Goal: Task Accomplishment & Management: Complete application form

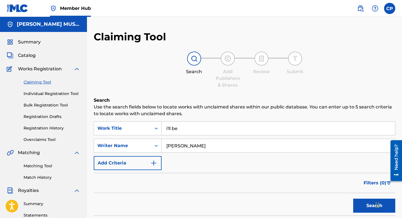
click at [30, 131] on div "Claiming Tool Individual Registration Tool Bulk Registration Tool Registration …" at bounding box center [44, 107] width 74 height 70
click at [31, 128] on link "Registration History" at bounding box center [52, 128] width 57 height 6
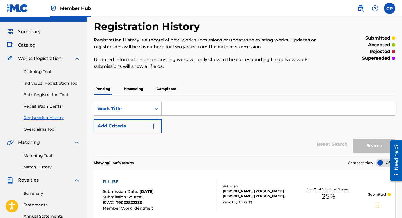
scroll to position [6, 0]
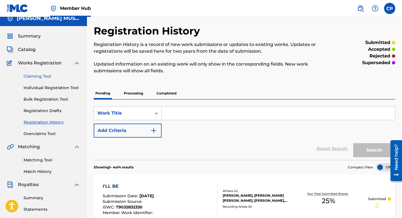
click at [44, 77] on link "Claiming Tool" at bounding box center [52, 77] width 57 height 6
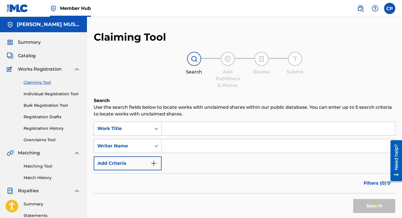
click at [165, 132] on input "Search Form" at bounding box center [278, 128] width 233 height 13
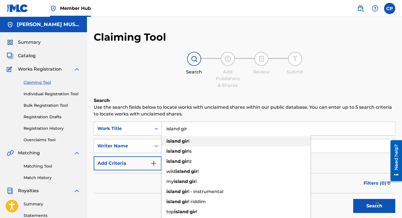
click at [176, 136] on div "island gir l" at bounding box center [236, 141] width 149 height 10
type input "island girl"
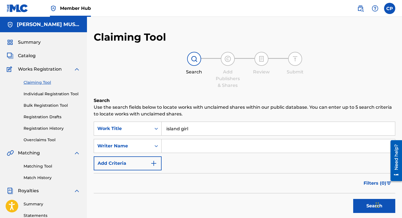
click at [165, 146] on input "Search Form" at bounding box center [278, 145] width 233 height 13
type input "[PERSON_NAME]"
click at [364, 203] on button "Search" at bounding box center [374, 206] width 42 height 14
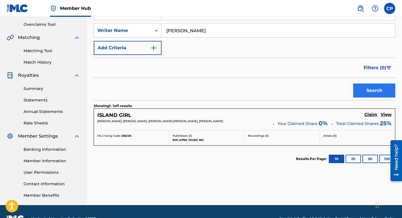
scroll to position [130, 0]
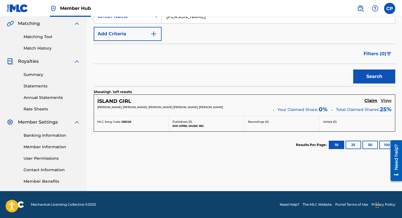
click at [385, 100] on h5 "View" at bounding box center [386, 100] width 11 height 5
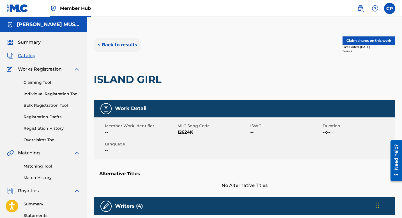
click at [126, 46] on button "< Back to results" at bounding box center [117, 45] width 47 height 14
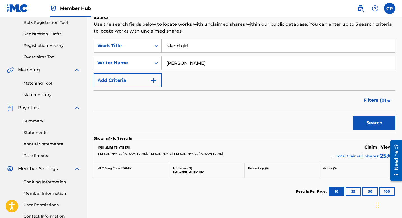
scroll to position [84, 0]
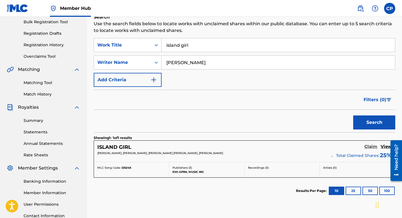
click at [370, 145] on h5 "Claim" at bounding box center [370, 146] width 13 height 5
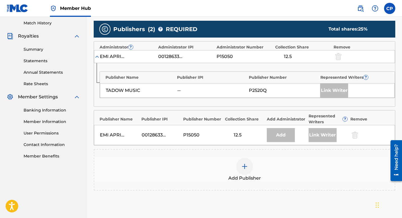
scroll to position [152, 0]
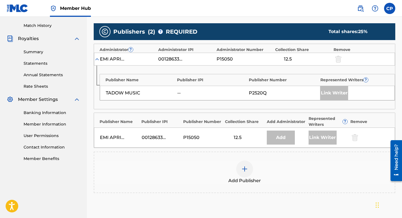
click at [244, 168] on img at bounding box center [244, 169] width 7 height 7
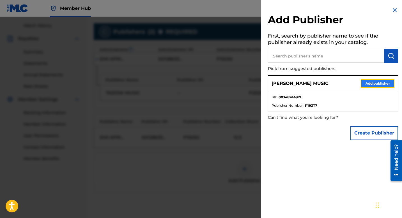
click at [380, 83] on button "Add publisher" at bounding box center [378, 83] width 34 height 8
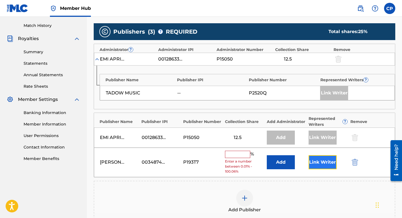
click at [322, 161] on button "Link Writer" at bounding box center [323, 162] width 28 height 14
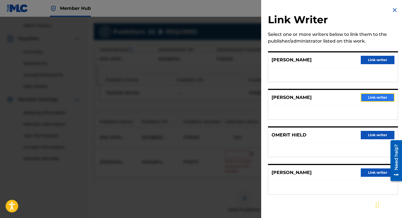
click at [375, 97] on button "Link writer" at bounding box center [378, 97] width 34 height 8
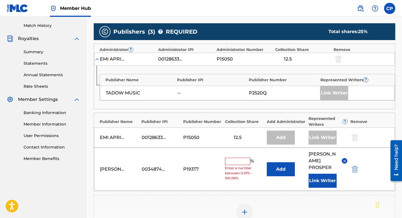
click at [229, 158] on input "text" at bounding box center [237, 161] width 25 height 7
type input "25"
click at [274, 166] on button "Add" at bounding box center [281, 169] width 28 height 14
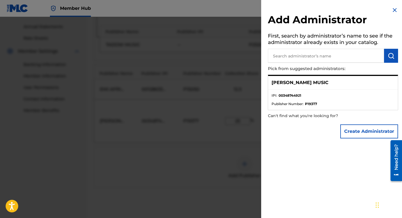
scroll to position [254, 0]
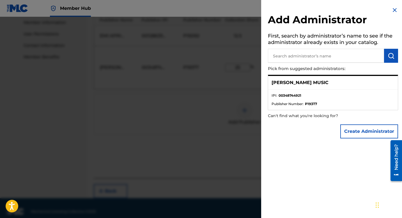
click at [392, 12] on img at bounding box center [394, 10] width 7 height 7
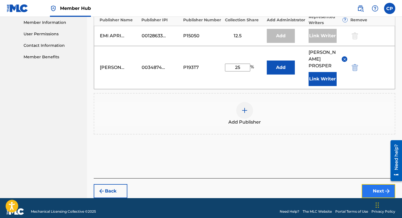
click at [372, 184] on button "Next" at bounding box center [379, 191] width 34 height 14
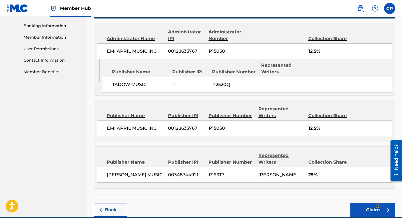
scroll to position [264, 0]
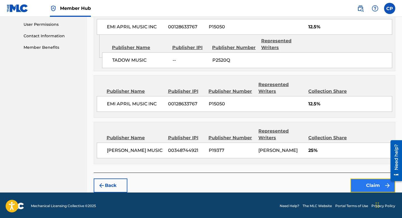
click at [373, 185] on button "Claim" at bounding box center [372, 186] width 45 height 14
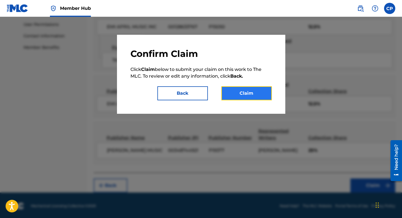
click at [249, 94] on button "Claim" at bounding box center [246, 93] width 51 height 14
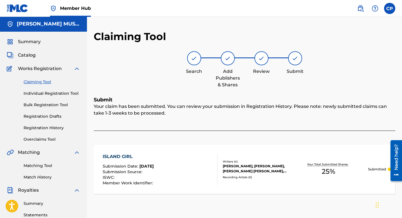
scroll to position [0, 0]
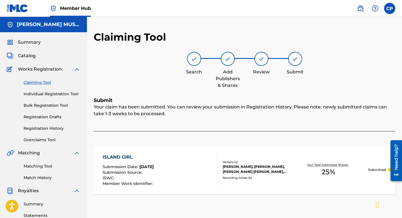
click at [41, 83] on link "Claiming Tool" at bounding box center [52, 83] width 57 height 6
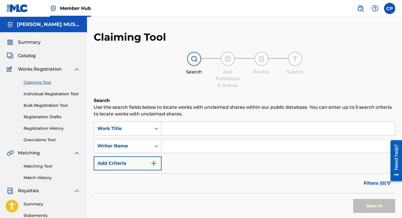
click at [168, 129] on input "Search Form" at bounding box center [278, 128] width 233 height 13
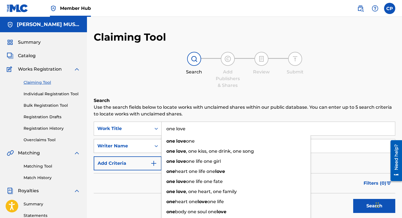
type input "one love"
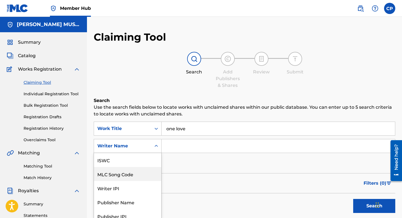
scroll to position [18, 0]
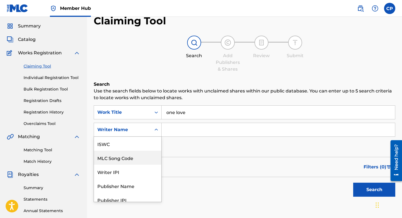
click at [155, 137] on div "MLC Song Code, 2 of 7. 7 results available. Use Up and Down to choose options, …" at bounding box center [128, 130] width 68 height 14
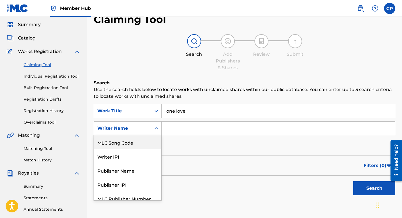
scroll to position [19, 0]
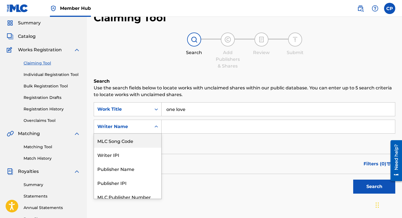
click at [170, 126] on input "Search Form" at bounding box center [278, 126] width 233 height 13
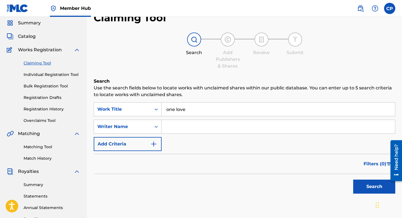
type input "[PERSON_NAME]"
click at [371, 183] on button "Search" at bounding box center [374, 187] width 42 height 14
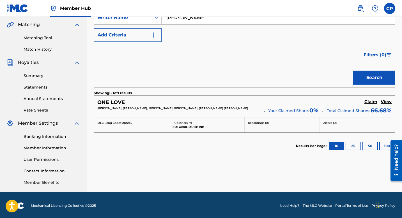
scroll to position [129, 0]
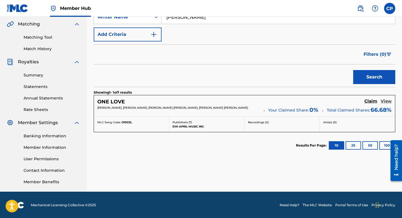
click at [385, 102] on h5 "View" at bounding box center [386, 101] width 11 height 5
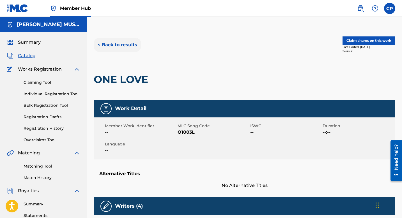
click at [102, 43] on button "< Back to results" at bounding box center [117, 45] width 47 height 14
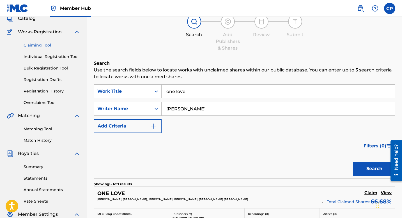
scroll to position [35, 0]
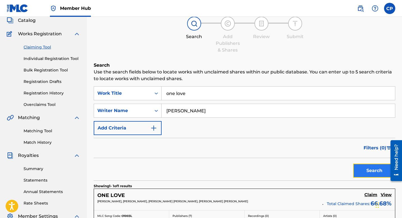
click at [376, 170] on button "Search" at bounding box center [374, 171] width 42 height 14
click at [372, 196] on h5 "Claim" at bounding box center [370, 194] width 13 height 5
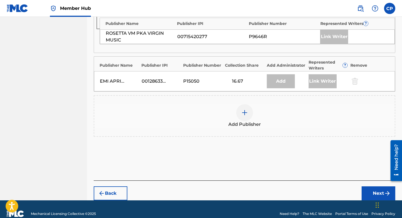
scroll to position [331, 0]
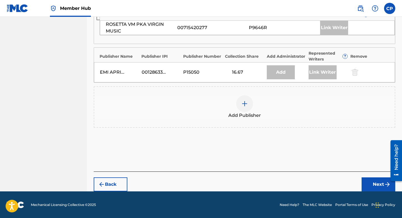
click at [245, 101] on img at bounding box center [244, 103] width 7 height 7
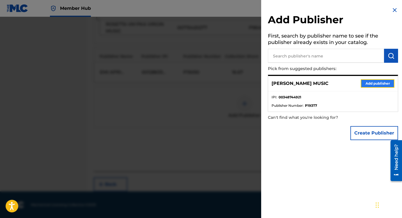
click at [377, 82] on button "Add publisher" at bounding box center [378, 83] width 34 height 8
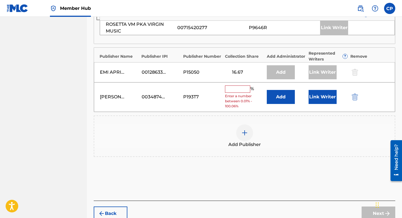
click at [232, 91] on input "text" at bounding box center [237, 89] width 25 height 7
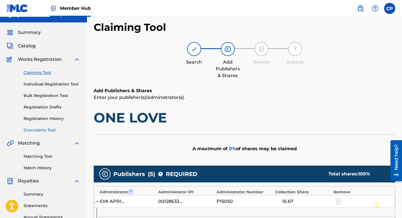
scroll to position [0, 0]
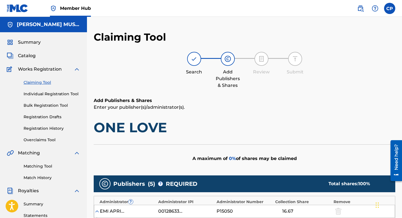
type input "33.32"
click at [40, 82] on link "Claiming Tool" at bounding box center [52, 83] width 57 height 6
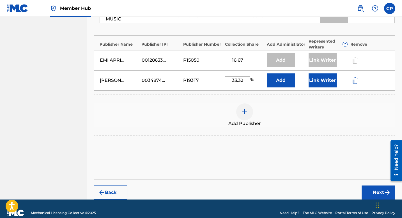
scroll to position [345, 0]
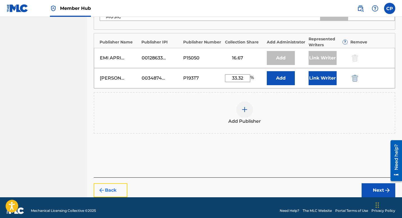
click at [114, 188] on button "Back" at bounding box center [111, 191] width 34 height 14
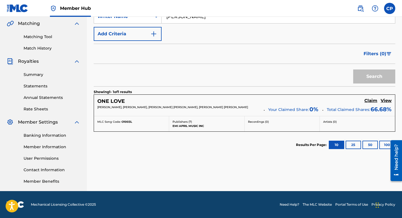
scroll to position [130, 0]
click at [387, 100] on h5 "View" at bounding box center [386, 100] width 11 height 5
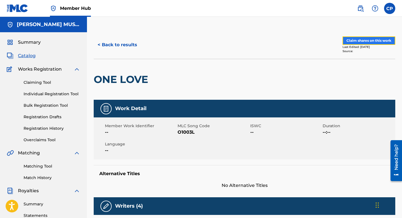
click at [357, 41] on button "Claim shares on this work" at bounding box center [369, 40] width 53 height 8
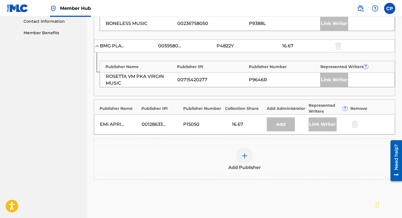
scroll to position [281, 0]
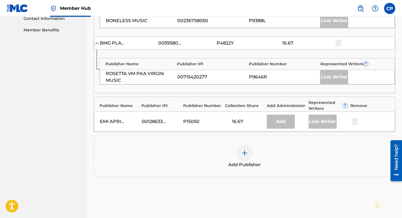
click at [247, 152] on img at bounding box center [244, 153] width 7 height 7
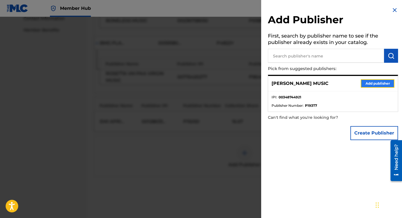
click at [368, 81] on button "Add publisher" at bounding box center [378, 83] width 34 height 8
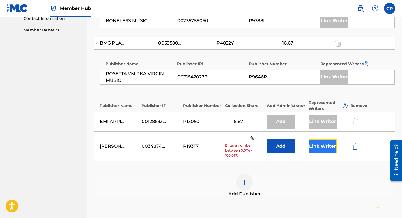
click at [322, 145] on button "Link Writer" at bounding box center [323, 146] width 28 height 14
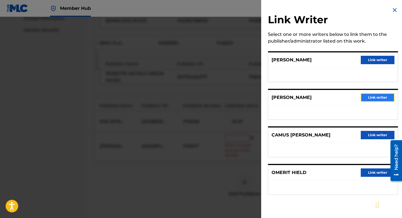
click at [370, 97] on button "Link writer" at bounding box center [378, 97] width 34 height 8
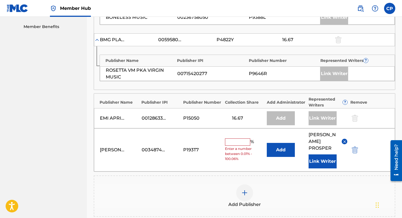
scroll to position [286, 0]
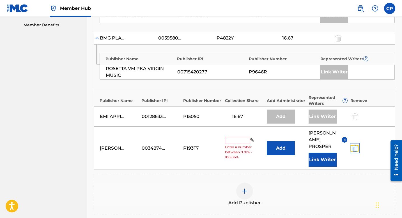
click at [355, 146] on img "submit" at bounding box center [355, 148] width 6 height 7
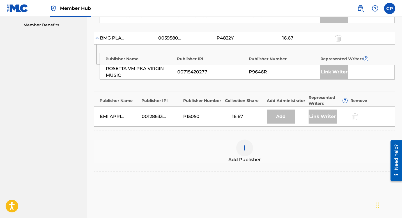
click at [244, 149] on img at bounding box center [244, 148] width 7 height 7
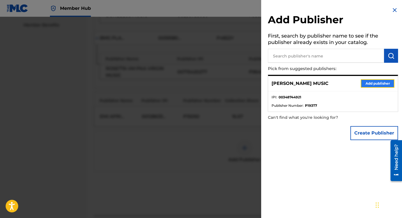
click at [377, 85] on button "Add publisher" at bounding box center [378, 83] width 34 height 8
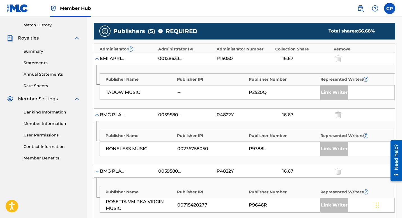
scroll to position [153, 0]
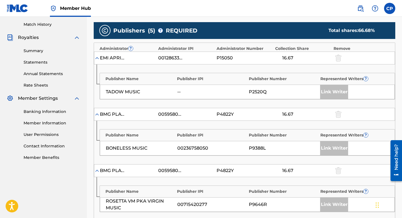
click at [339, 148] on div "Link Writer" at bounding box center [334, 148] width 28 height 14
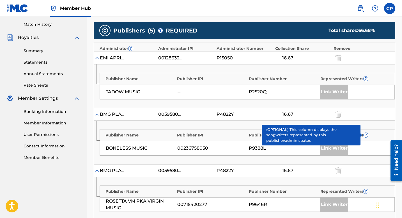
click at [365, 136] on span "?" at bounding box center [366, 135] width 4 height 4
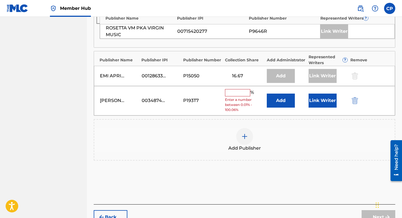
scroll to position [329, 0]
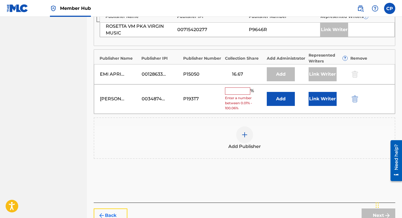
click at [118, 213] on button "Back" at bounding box center [111, 216] width 34 height 14
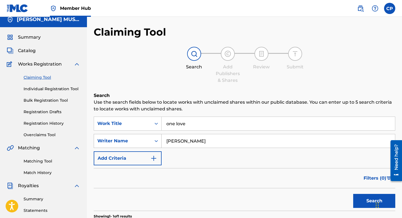
scroll to position [0, 0]
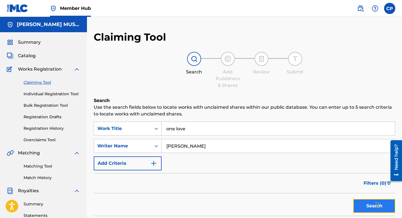
click at [372, 207] on button "Search" at bounding box center [374, 206] width 42 height 14
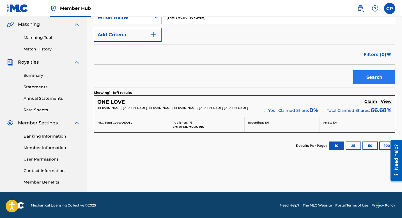
scroll to position [130, 0]
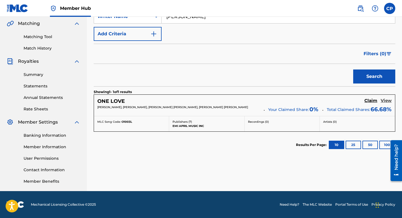
click at [386, 100] on h5 "View" at bounding box center [386, 100] width 11 height 5
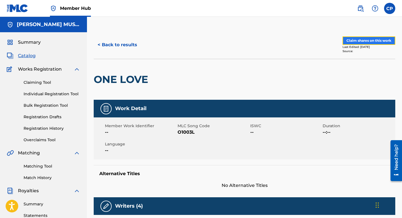
click at [351, 39] on button "Claim shares on this work" at bounding box center [369, 40] width 53 height 8
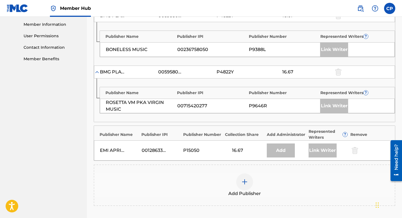
scroll to position [254, 0]
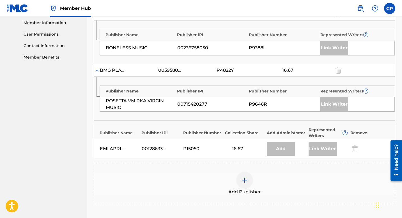
click at [244, 176] on div at bounding box center [244, 180] width 17 height 17
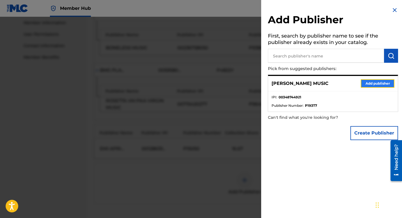
click at [367, 81] on button "Add publisher" at bounding box center [378, 83] width 34 height 8
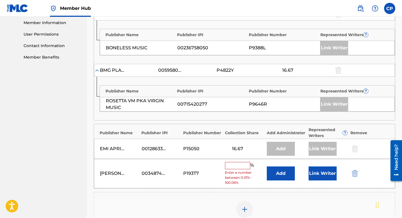
click at [231, 168] on input "text" at bounding box center [237, 165] width 25 height 7
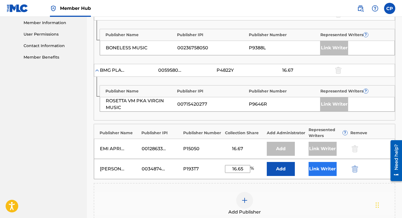
type input "16.65"
click at [321, 171] on button "Link Writer" at bounding box center [323, 169] width 28 height 14
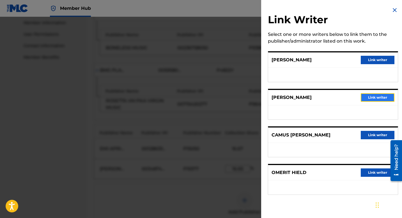
click at [384, 96] on button "Link writer" at bounding box center [378, 97] width 34 height 8
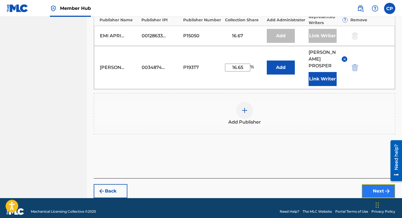
click at [372, 188] on button "Next" at bounding box center [379, 191] width 34 height 14
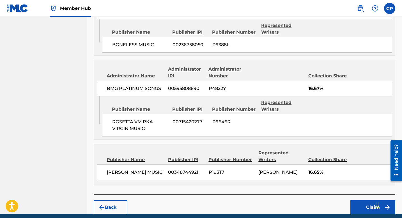
scroll to position [424, 0]
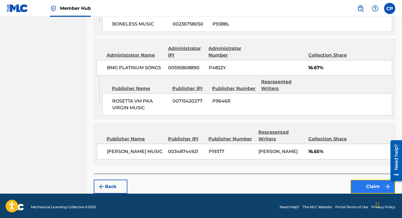
click at [366, 187] on button "Claim" at bounding box center [372, 187] width 45 height 14
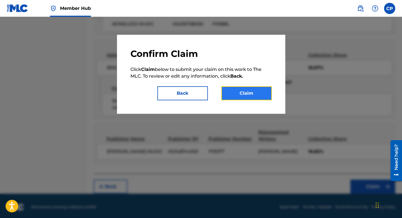
click at [257, 92] on button "Claim" at bounding box center [246, 93] width 51 height 14
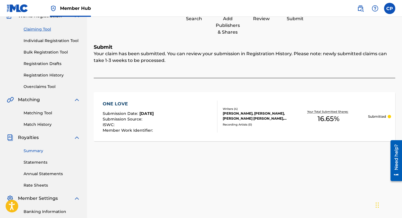
scroll to position [53, 0]
click at [32, 151] on link "Summary" at bounding box center [52, 152] width 57 height 6
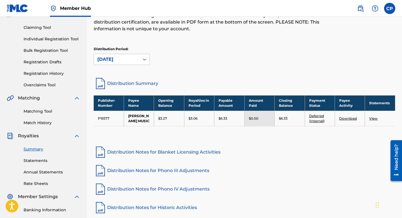
scroll to position [54, 0]
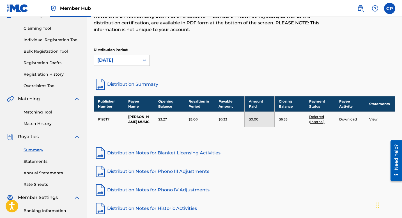
click at [146, 59] on icon at bounding box center [145, 61] width 6 height 6
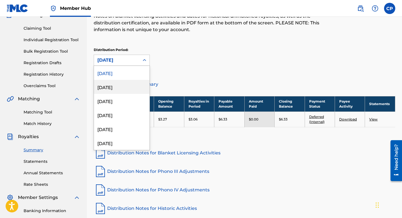
click at [127, 86] on div "[DATE]" at bounding box center [122, 87] width 56 height 14
click at [145, 62] on icon at bounding box center [145, 61] width 6 height 6
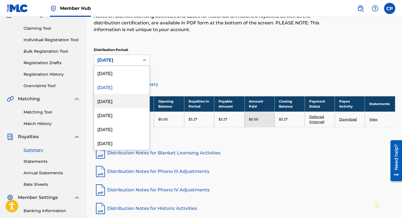
click at [120, 100] on div "[DATE]" at bounding box center [122, 101] width 56 height 14
click at [145, 59] on icon at bounding box center [145, 61] width 6 height 6
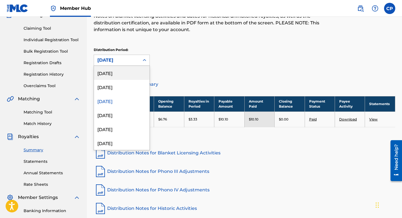
click at [129, 72] on div "[DATE]" at bounding box center [122, 73] width 56 height 14
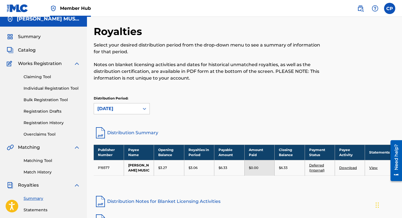
scroll to position [0, 0]
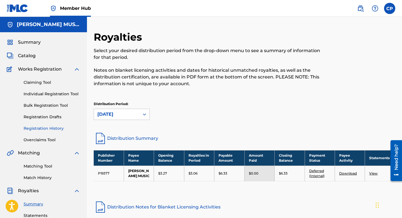
click at [54, 127] on link "Registration History" at bounding box center [52, 129] width 57 height 6
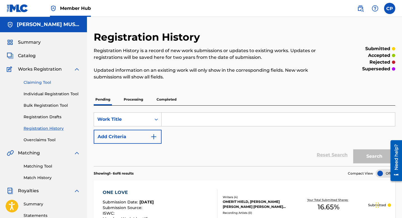
click at [43, 83] on link "Claiming Tool" at bounding box center [52, 83] width 57 height 6
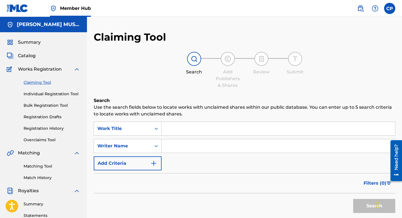
click at [166, 129] on input "Search Form" at bounding box center [278, 128] width 233 height 13
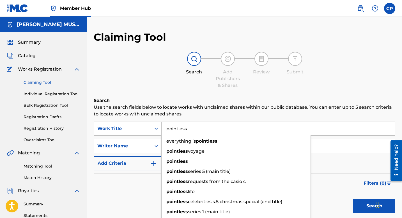
type input "pointless"
click at [155, 146] on div "Writer Name" at bounding box center [128, 146] width 68 height 14
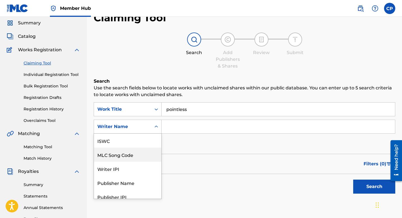
scroll to position [14, 0]
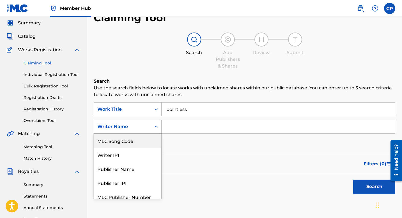
click at [168, 126] on input "Search Form" at bounding box center [278, 126] width 233 height 13
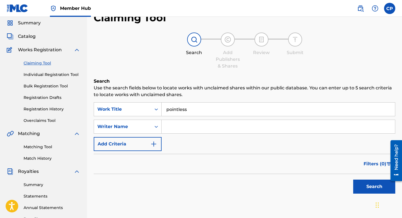
type input "[PERSON_NAME]"
click at [369, 184] on button "Search" at bounding box center [374, 187] width 42 height 14
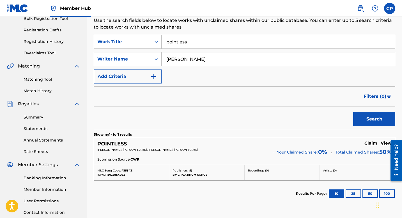
scroll to position [131, 0]
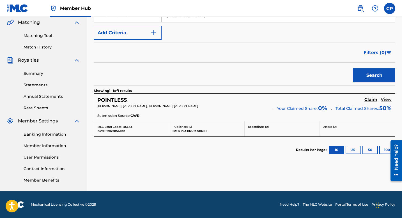
click at [386, 100] on h5 "View" at bounding box center [386, 99] width 11 height 5
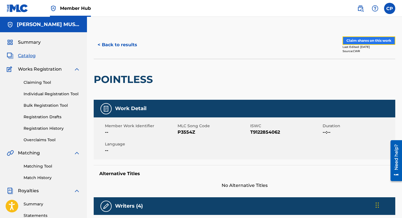
click at [361, 39] on button "Claim shares on this work" at bounding box center [369, 40] width 53 height 8
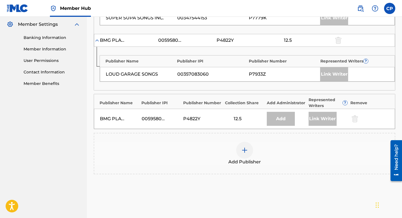
scroll to position [231, 0]
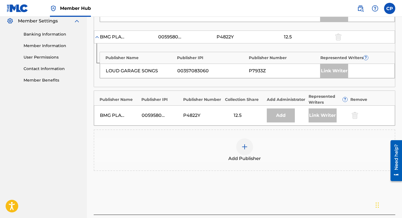
click at [247, 146] on img at bounding box center [244, 147] width 7 height 7
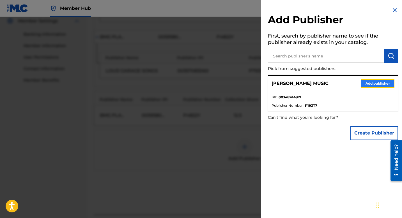
click at [370, 84] on button "Add publisher" at bounding box center [378, 83] width 34 height 8
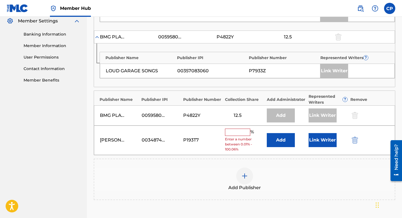
click at [226, 132] on input "text" at bounding box center [237, 132] width 25 height 7
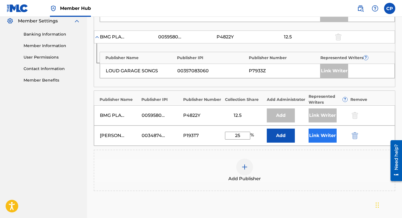
type input "25"
click at [323, 136] on button "Link Writer" at bounding box center [323, 136] width 28 height 14
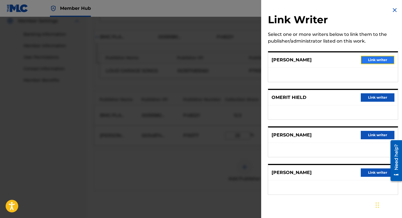
click at [375, 59] on button "Link writer" at bounding box center [378, 60] width 34 height 8
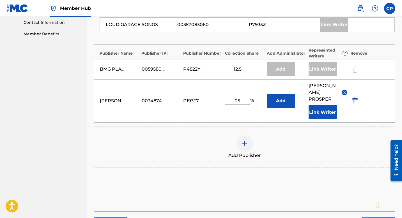
scroll to position [311, 0]
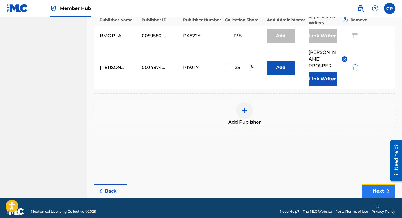
click at [377, 184] on button "Next" at bounding box center [379, 191] width 34 height 14
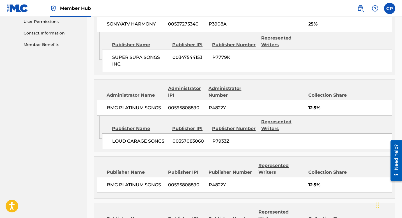
scroll to position [347, 0]
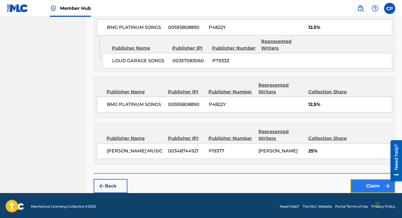
click at [374, 185] on button "Claim" at bounding box center [372, 186] width 45 height 14
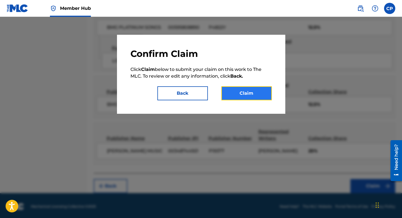
click at [239, 93] on button "Claim" at bounding box center [246, 93] width 51 height 14
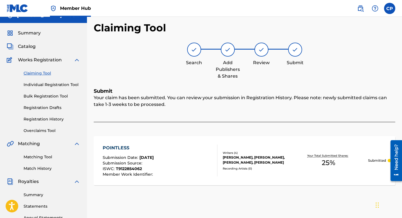
scroll to position [0, 0]
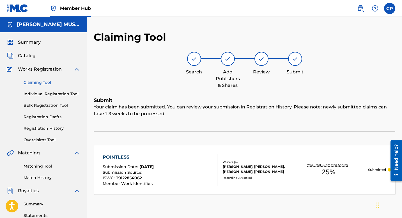
click at [45, 83] on link "Claiming Tool" at bounding box center [52, 83] width 57 height 6
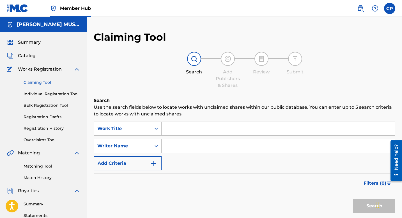
click at [166, 128] on input "Search Form" at bounding box center [278, 128] width 233 height 13
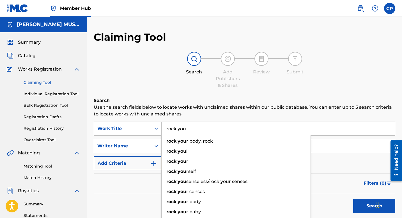
type input "rock you"
click at [159, 145] on div "Writer Name" at bounding box center [128, 146] width 68 height 14
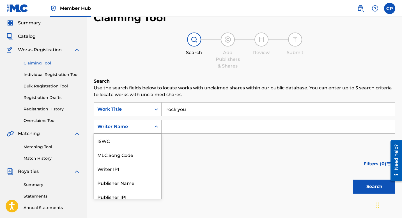
scroll to position [14, 0]
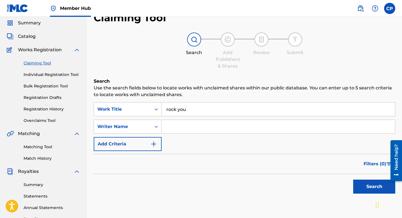
click at [169, 125] on input "Search Form" at bounding box center [278, 126] width 233 height 13
type input "[PERSON_NAME]"
click at [375, 184] on button "Search" at bounding box center [374, 187] width 42 height 14
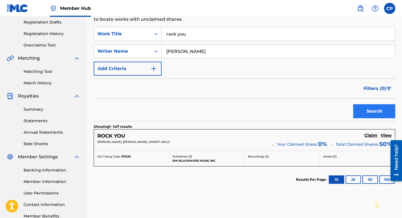
scroll to position [130, 0]
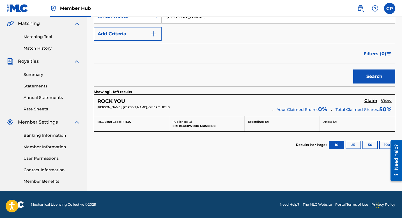
click at [386, 100] on h5 "View" at bounding box center [386, 100] width 11 height 5
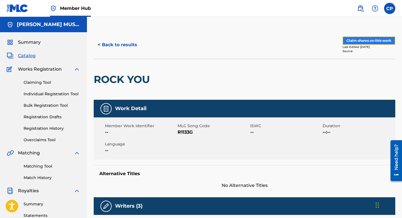
click at [353, 40] on button "Claim shares on this work" at bounding box center [369, 40] width 53 height 8
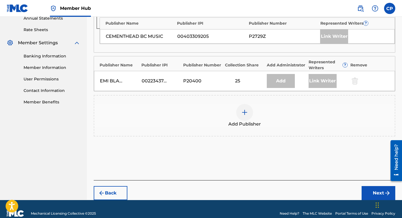
scroll to position [218, 0]
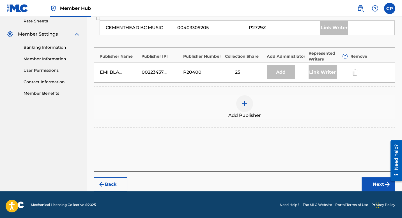
click at [244, 102] on img at bounding box center [244, 103] width 7 height 7
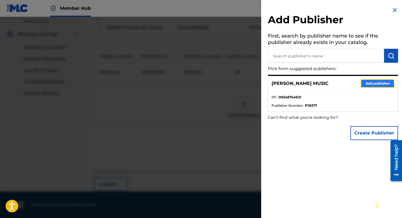
click at [365, 84] on button "Add publisher" at bounding box center [378, 83] width 34 height 8
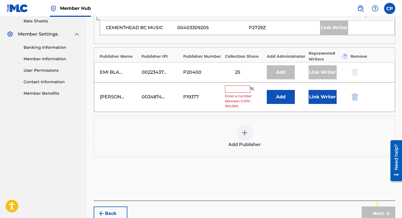
click at [231, 88] on input "text" at bounding box center [237, 89] width 25 height 7
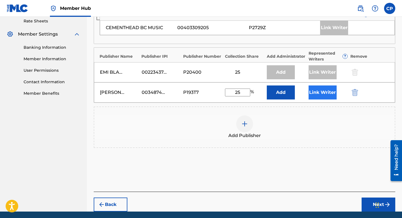
type input "25"
click at [313, 92] on button "Link Writer" at bounding box center [323, 93] width 28 height 14
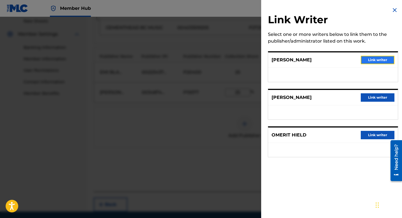
click at [372, 58] on button "Link writer" at bounding box center [378, 60] width 34 height 8
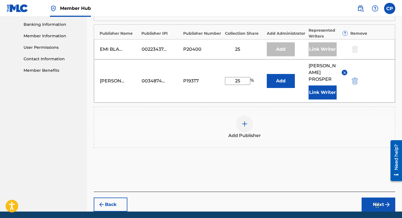
scroll to position [241, 0]
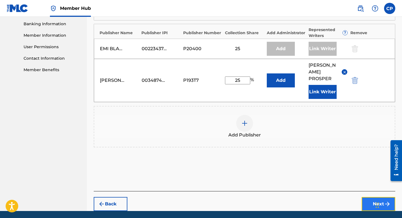
click at [371, 197] on button "Next" at bounding box center [379, 204] width 34 height 14
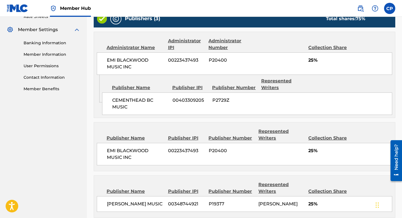
scroll to position [276, 0]
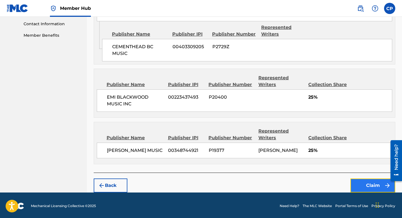
click at [372, 187] on button "Claim" at bounding box center [372, 186] width 45 height 14
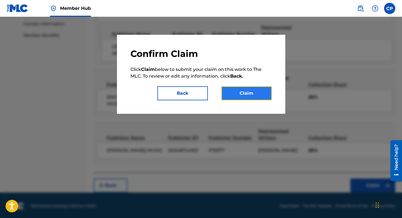
click at [244, 95] on button "Claim" at bounding box center [246, 93] width 51 height 14
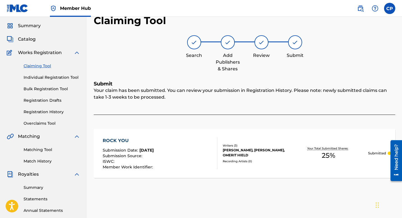
scroll to position [20, 0]
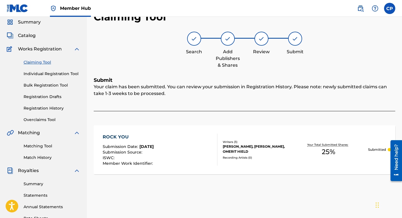
click at [28, 60] on link "Claiming Tool" at bounding box center [52, 62] width 57 height 6
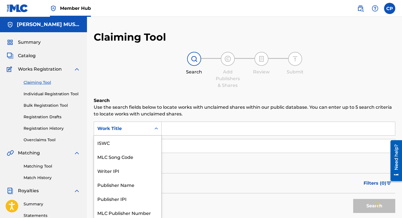
scroll to position [2, 0]
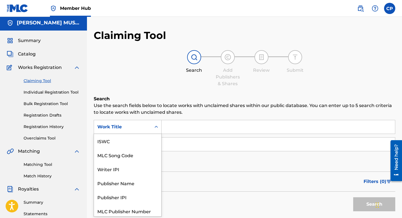
click at [157, 128] on icon "Search Form" at bounding box center [156, 127] width 6 height 6
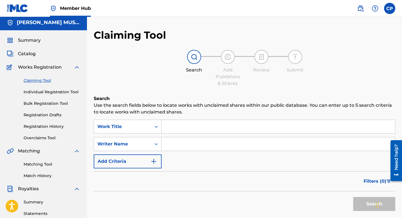
click at [165, 125] on input "Search Form" at bounding box center [278, 126] width 233 height 13
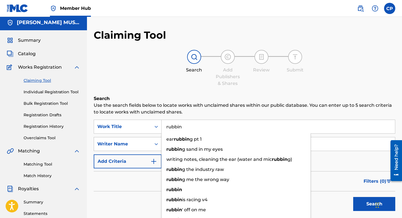
type input "rubbin"
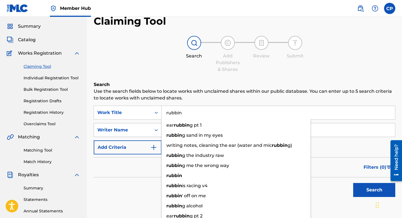
click at [157, 137] on div "Writer Name" at bounding box center [128, 130] width 68 height 14
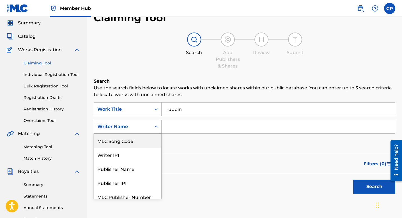
click at [165, 125] on input "Search Form" at bounding box center [278, 126] width 233 height 13
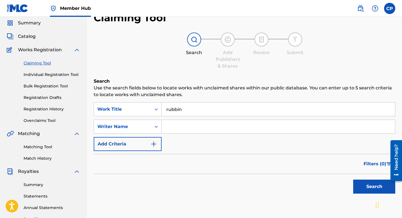
type input "[PERSON_NAME]"
click at [380, 185] on button "Search" at bounding box center [374, 187] width 42 height 14
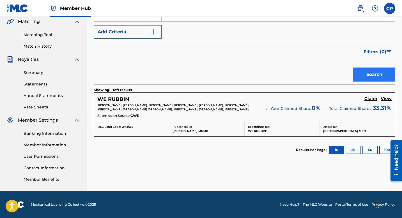
scroll to position [136, 0]
click at [385, 96] on h5 "View" at bounding box center [386, 98] width 11 height 5
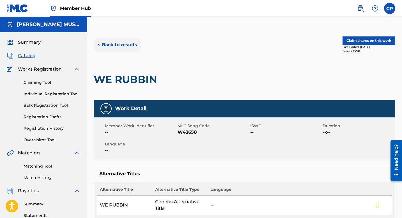
click at [120, 45] on button "< Back to results" at bounding box center [117, 45] width 47 height 14
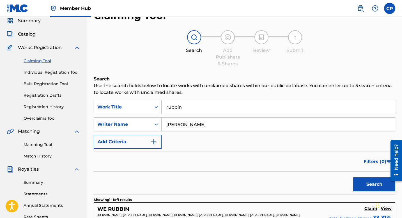
scroll to position [19, 0]
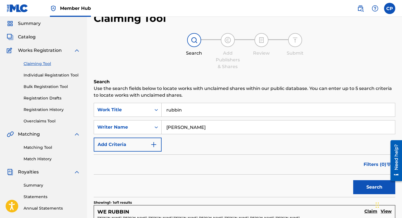
click at [39, 61] on link "Claiming Tool" at bounding box center [52, 64] width 57 height 6
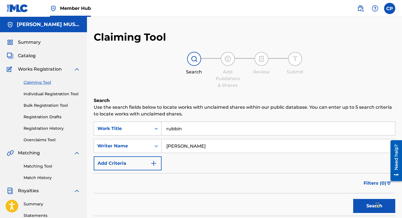
click at [38, 82] on link "Claiming Tool" at bounding box center [52, 83] width 57 height 6
click at [183, 128] on input "rubbin" at bounding box center [278, 128] width 233 height 13
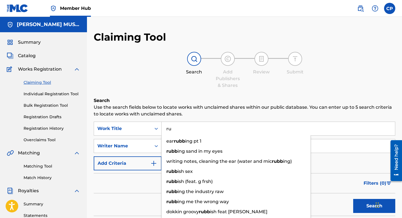
type input "r"
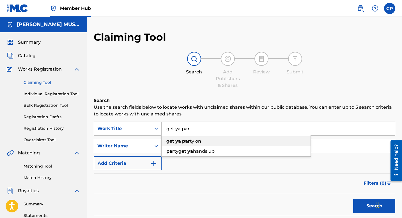
click at [198, 142] on span "ty on" at bounding box center [195, 141] width 11 height 5
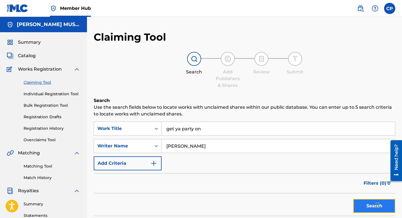
click at [372, 209] on button "Search" at bounding box center [374, 206] width 42 height 14
click at [371, 206] on button "Search" at bounding box center [374, 206] width 42 height 14
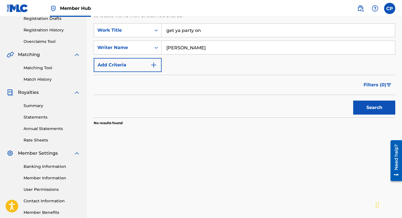
scroll to position [97, 0]
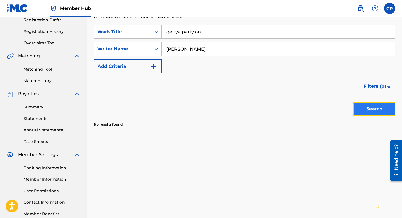
click at [372, 106] on button "Search" at bounding box center [374, 109] width 42 height 14
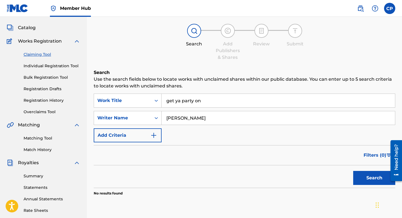
scroll to position [28, 0]
click at [203, 102] on input "get ya party on" at bounding box center [278, 100] width 233 height 13
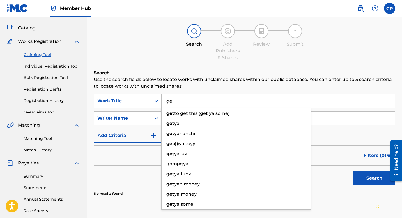
type input "g"
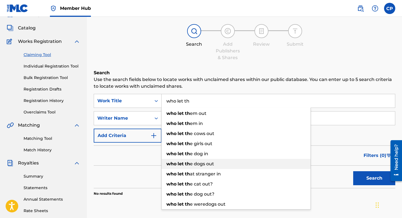
click at [211, 160] on div "who let th e dogs out" at bounding box center [236, 164] width 149 height 10
type input "who let the dogs out"
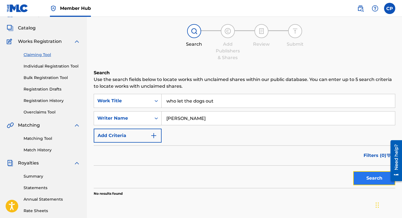
click at [363, 176] on button "Search" at bounding box center [374, 178] width 42 height 14
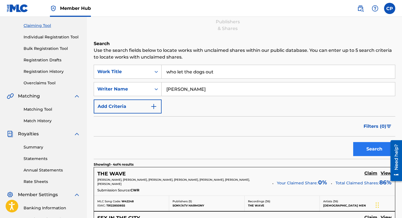
scroll to position [0, 0]
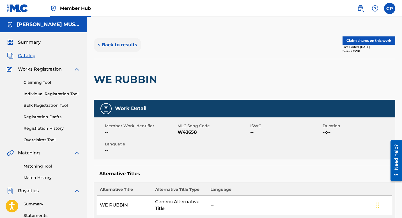
click at [124, 43] on button "< Back to results" at bounding box center [117, 45] width 47 height 14
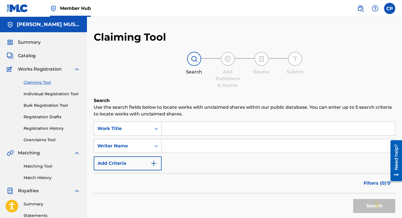
click at [166, 129] on input "Search Form" at bounding box center [278, 128] width 233 height 13
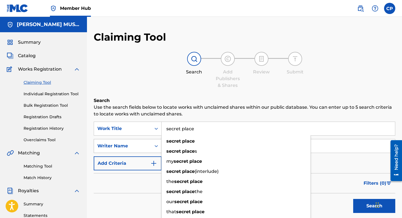
type input "secret place"
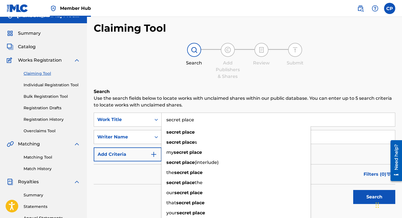
click at [155, 144] on div "Writer Name" at bounding box center [128, 137] width 68 height 14
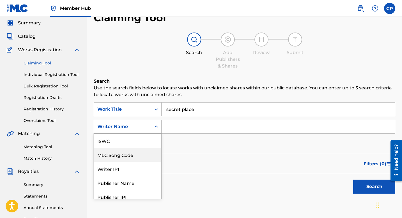
scroll to position [14, 0]
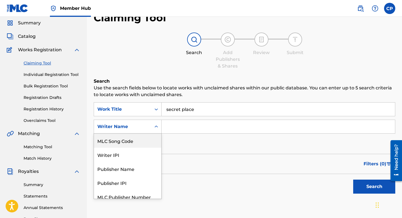
click at [165, 128] on input "Search Form" at bounding box center [278, 126] width 233 height 13
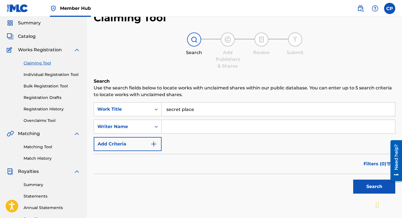
type input "[PERSON_NAME]"
click at [365, 186] on button "Search" at bounding box center [374, 187] width 42 height 14
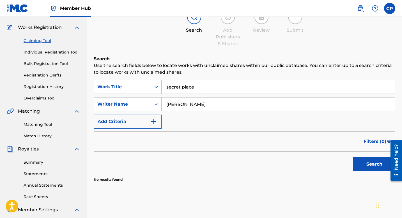
scroll to position [45, 0]
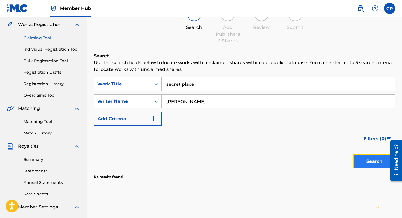
click at [374, 162] on button "Search" at bounding box center [374, 162] width 42 height 14
click at [43, 48] on link "Individual Registration Tool" at bounding box center [52, 50] width 57 height 6
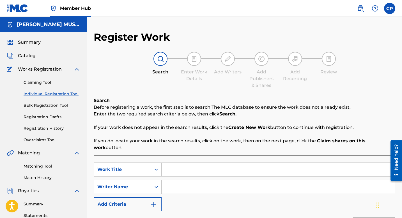
click at [166, 163] on input "Search Form" at bounding box center [278, 169] width 233 height 13
type input "secret place"
click at [164, 180] on input "Search Form" at bounding box center [278, 186] width 233 height 13
type input "[PERSON_NAME]"
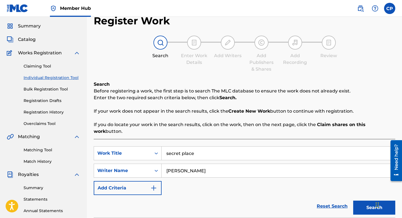
scroll to position [14, 0]
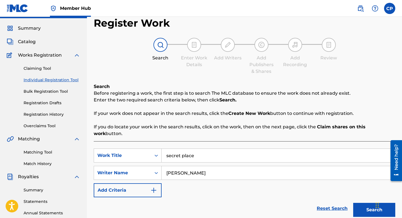
click at [43, 80] on link "Individual Registration Tool" at bounding box center [52, 80] width 57 height 6
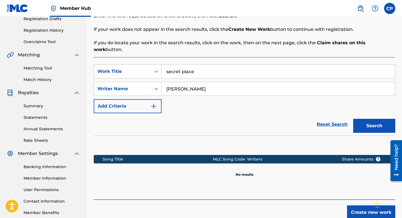
scroll to position [130, 0]
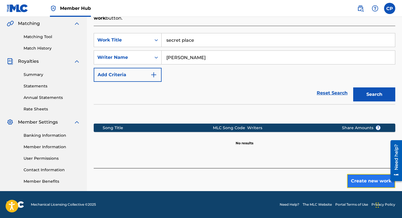
click at [367, 174] on button "Create new work" at bounding box center [371, 181] width 48 height 14
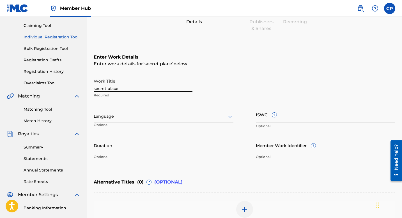
scroll to position [55, 0]
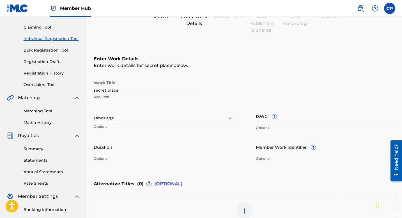
click at [230, 117] on icon at bounding box center [230, 118] width 7 height 7
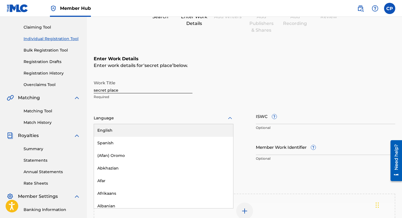
click at [169, 131] on div "English" at bounding box center [163, 130] width 139 height 13
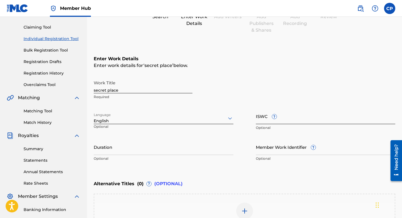
click at [257, 121] on input "ISWC ?" at bounding box center [326, 116] width 140 height 16
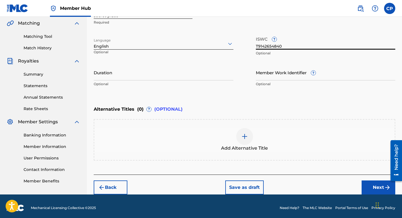
scroll to position [133, 0]
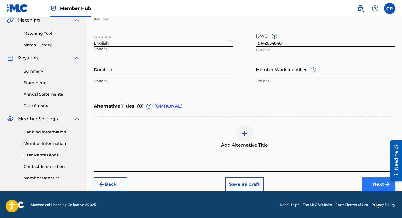
type input "T9142654840"
click at [378, 184] on button "Next" at bounding box center [379, 185] width 34 height 14
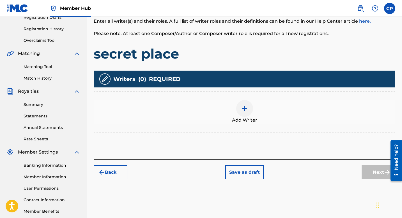
scroll to position [105, 0]
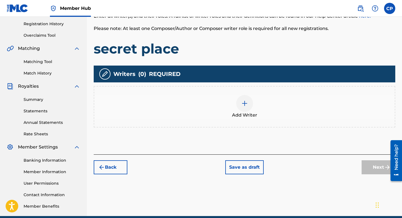
click at [244, 102] on img at bounding box center [244, 103] width 7 height 7
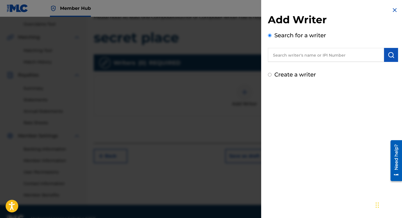
scroll to position [130, 0]
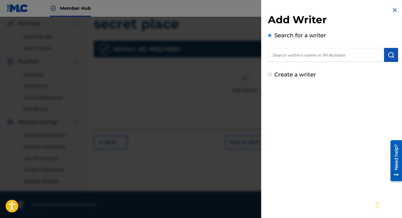
click at [270, 74] on input "Create a writer" at bounding box center [270, 75] width 4 height 4
radio input "false"
radio input "true"
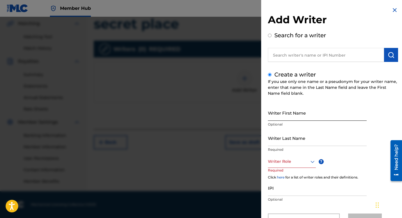
click at [269, 118] on input "Writer First Name" at bounding box center [317, 113] width 99 height 16
type input "m"
type input "[PERSON_NAME]"
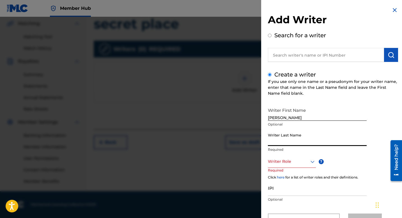
click at [271, 143] on input "Writer Last Name" at bounding box center [317, 138] width 99 height 16
type input "[PERSON_NAME]"
click at [312, 161] on div "Writer Role" at bounding box center [292, 161] width 48 height 13
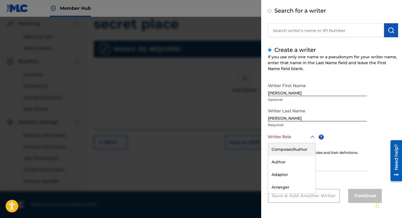
click at [293, 148] on div "Composer/Author" at bounding box center [291, 149] width 47 height 13
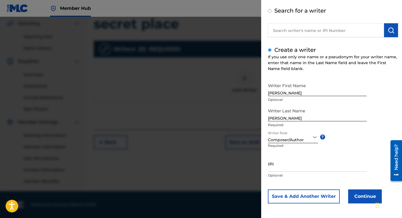
click at [266, 168] on div "Add Writer Search for a writer Create a writer If you use only one name or a ps…" at bounding box center [333, 97] width 144 height 244
click at [271, 168] on input "IPI" at bounding box center [317, 164] width 99 height 16
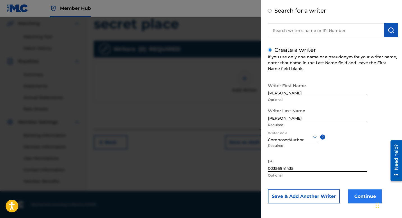
type input "00356941435"
click at [358, 196] on button "Continue" at bounding box center [365, 197] width 34 height 14
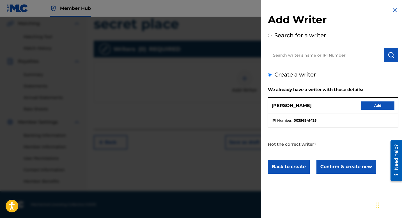
scroll to position [0, 0]
click at [372, 105] on button "Add" at bounding box center [378, 106] width 34 height 8
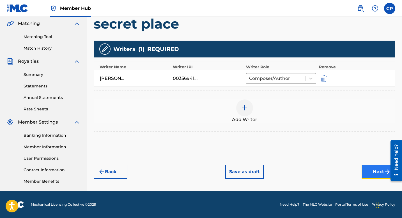
click at [371, 168] on button "Next" at bounding box center [379, 172] width 34 height 14
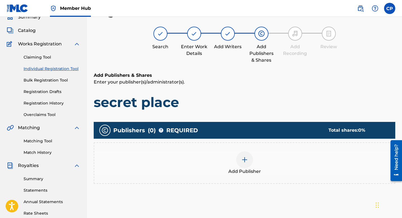
scroll to position [25, 0]
click at [246, 159] on img at bounding box center [244, 160] width 7 height 7
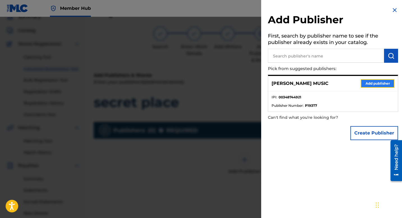
click at [368, 83] on button "Add publisher" at bounding box center [378, 83] width 34 height 8
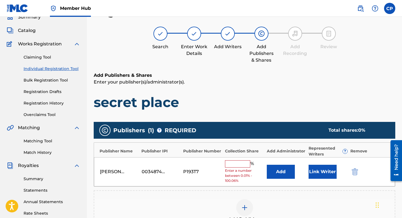
click at [229, 165] on input "text" at bounding box center [237, 163] width 25 height 7
type input "25"
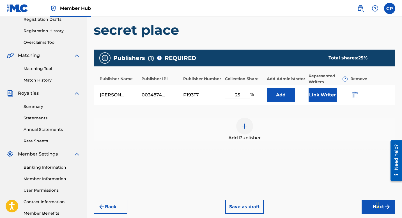
scroll to position [99, 0]
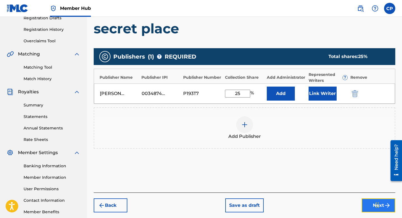
click at [372, 204] on button "Next" at bounding box center [379, 206] width 34 height 14
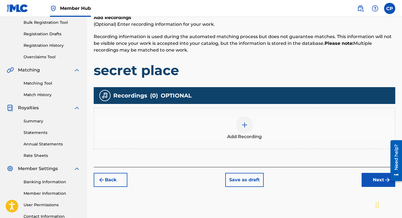
scroll to position [130, 0]
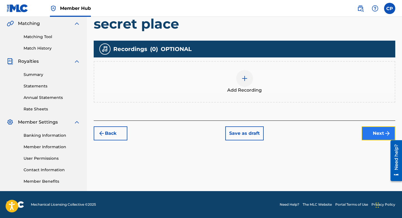
click at [379, 131] on button "Next" at bounding box center [379, 134] width 34 height 14
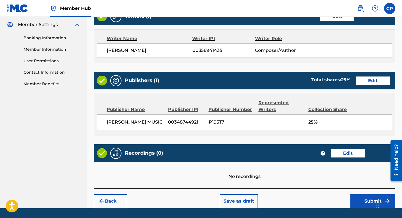
scroll to position [244, 0]
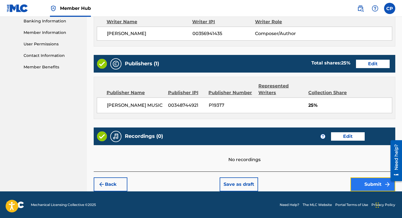
click at [371, 184] on button "Submit" at bounding box center [372, 185] width 45 height 14
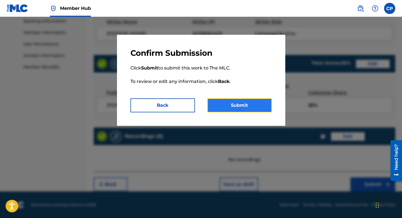
click at [235, 105] on button "Submit" at bounding box center [239, 105] width 65 height 14
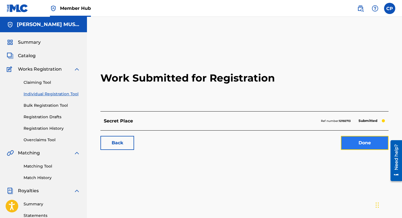
click at [359, 142] on link "Done" at bounding box center [365, 143] width 48 height 14
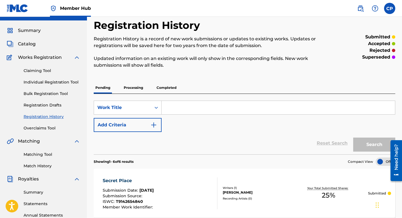
scroll to position [11, 0]
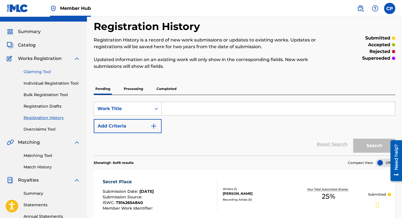
click at [37, 70] on link "Claiming Tool" at bounding box center [52, 72] width 57 height 6
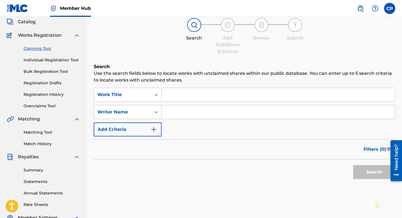
scroll to position [28, 0]
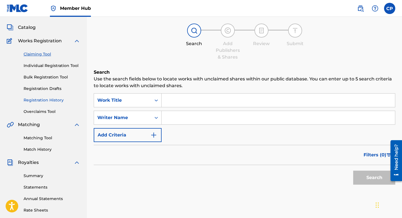
click at [53, 101] on link "Registration History" at bounding box center [52, 100] width 57 height 6
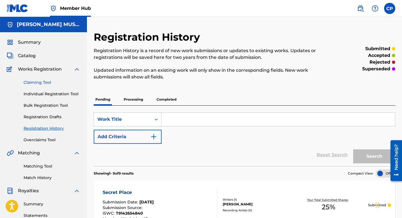
click at [39, 82] on link "Claiming Tool" at bounding box center [52, 83] width 57 height 6
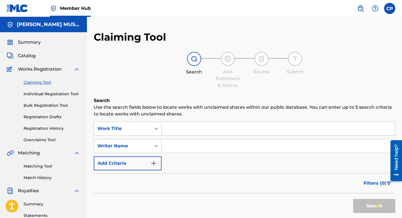
click at [165, 128] on input "Search Form" at bounding box center [278, 128] width 233 height 13
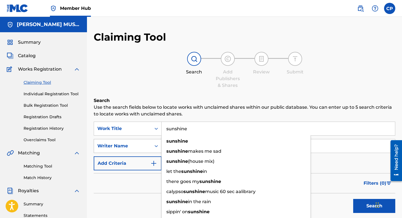
type input "sunshine"
click at [156, 144] on div "Writer Name" at bounding box center [128, 146] width 68 height 14
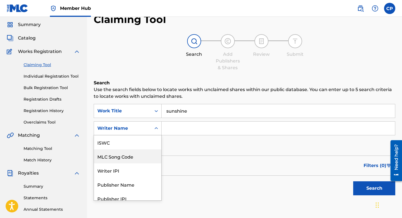
scroll to position [19, 0]
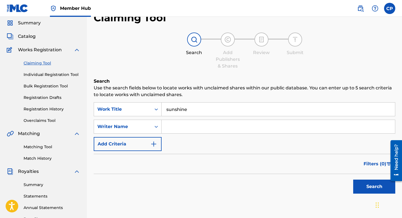
click at [168, 126] on input "Search Form" at bounding box center [278, 126] width 233 height 13
type input "[PERSON_NAME]"
click at [371, 184] on button "Search" at bounding box center [374, 187] width 42 height 14
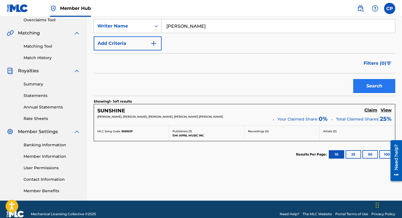
scroll to position [121, 0]
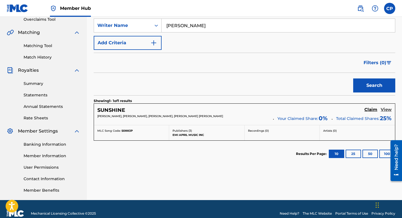
click at [387, 110] on h5 "View" at bounding box center [386, 109] width 11 height 5
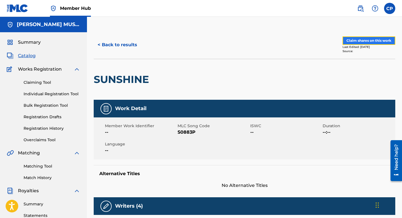
click at [379, 37] on button "Claim shares on this work" at bounding box center [369, 40] width 53 height 8
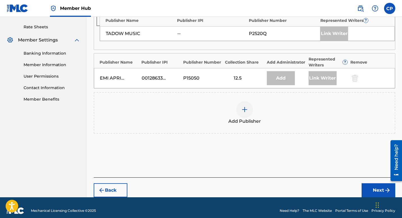
scroll to position [218, 0]
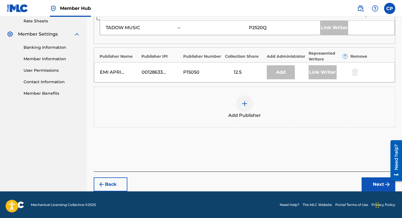
click at [247, 102] on img at bounding box center [244, 103] width 7 height 7
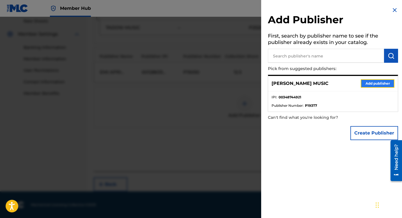
click at [378, 82] on button "Add publisher" at bounding box center [378, 83] width 34 height 8
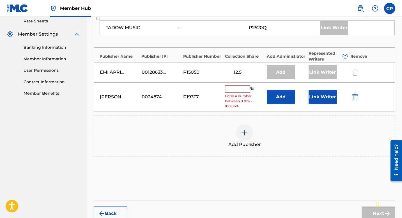
click at [229, 90] on input "text" at bounding box center [237, 89] width 25 height 7
type input "25"
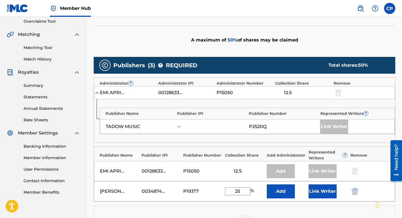
scroll to position [238, 0]
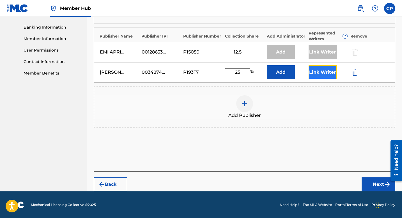
click at [325, 73] on button "Link Writer" at bounding box center [323, 72] width 28 height 14
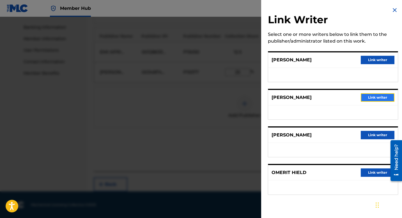
click at [370, 97] on button "Link writer" at bounding box center [378, 97] width 34 height 8
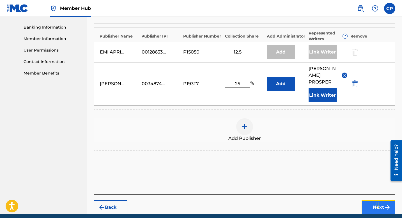
click at [368, 201] on button "Next" at bounding box center [379, 208] width 34 height 14
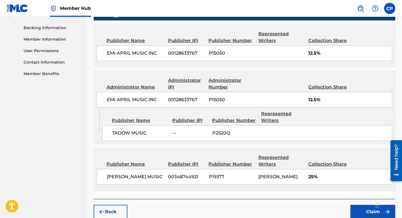
scroll to position [264, 0]
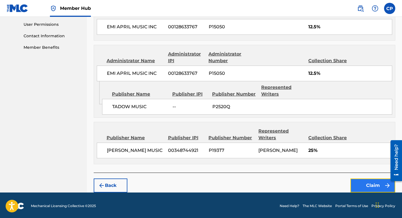
click at [376, 185] on button "Claim" at bounding box center [372, 186] width 45 height 14
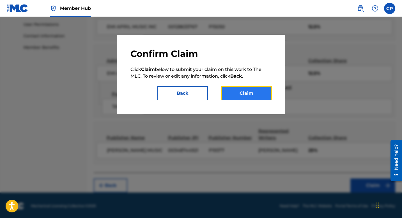
click at [247, 92] on button "Claim" at bounding box center [246, 93] width 51 height 14
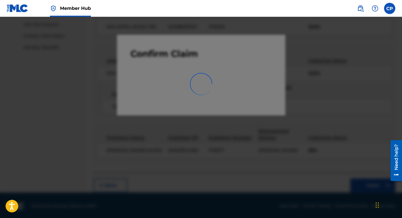
scroll to position [130, 0]
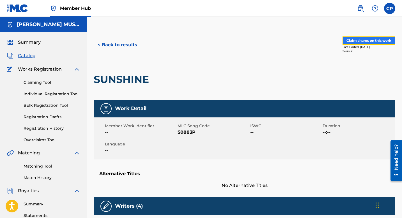
click at [357, 38] on button "Claim shares on this work" at bounding box center [369, 40] width 53 height 8
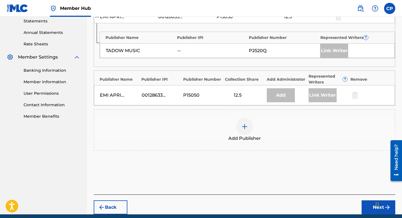
scroll to position [204, 0]
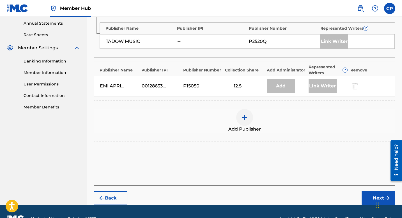
click at [242, 120] on img at bounding box center [244, 117] width 7 height 7
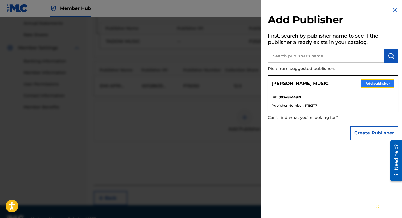
click at [379, 81] on button "Add publisher" at bounding box center [378, 83] width 34 height 8
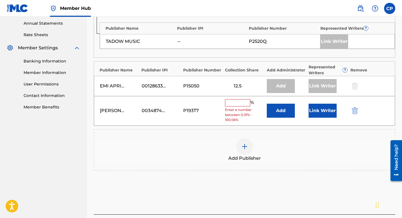
click at [230, 104] on input "text" at bounding box center [237, 102] width 25 height 7
type input "25"
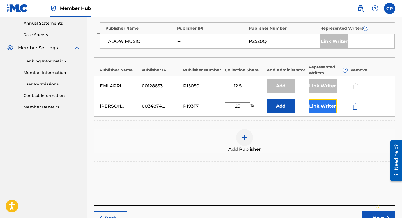
click at [321, 104] on button "Link Writer" at bounding box center [323, 106] width 28 height 14
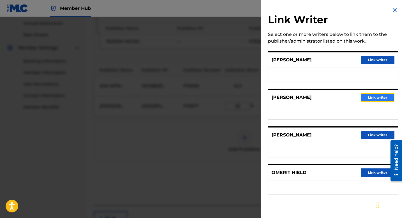
click at [366, 98] on button "Link writer" at bounding box center [378, 97] width 34 height 8
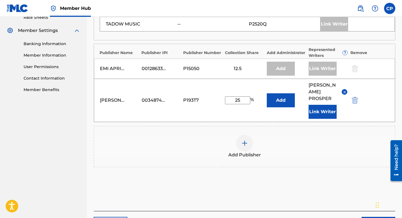
scroll to position [254, 0]
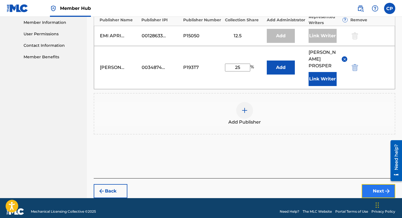
click at [378, 184] on button "Next" at bounding box center [379, 191] width 34 height 14
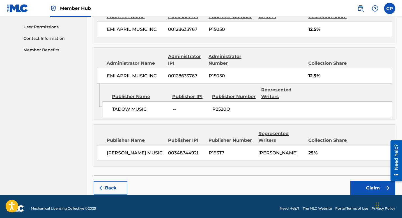
scroll to position [264, 0]
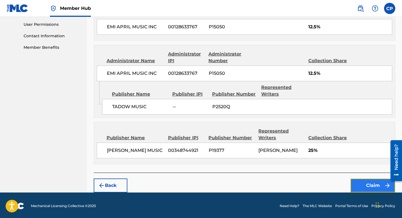
click at [378, 183] on button "Claim" at bounding box center [372, 186] width 45 height 14
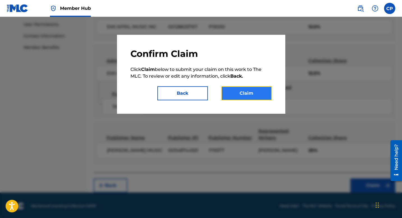
click at [237, 94] on button "Claim" at bounding box center [246, 93] width 51 height 14
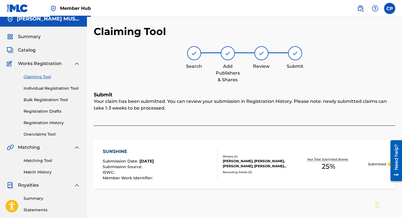
scroll to position [0, 0]
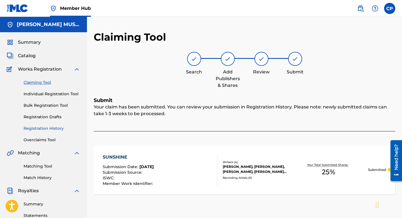
click at [50, 128] on link "Registration History" at bounding box center [52, 129] width 57 height 6
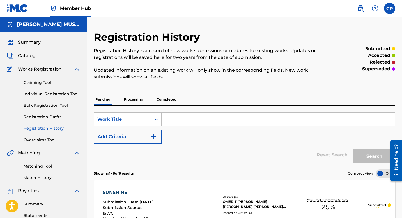
click at [50, 128] on link "Registration History" at bounding box center [52, 129] width 57 height 6
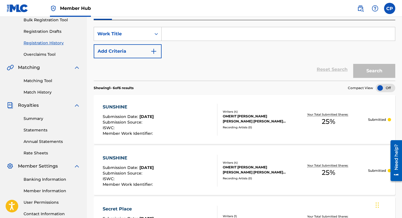
scroll to position [87, 0]
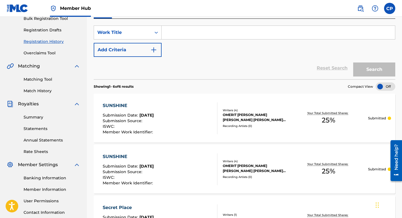
click at [187, 120] on div "SUNSHINE Submission Date : [DATE] Submission Source : ISWC : Member Work Identi…" at bounding box center [160, 118] width 115 height 32
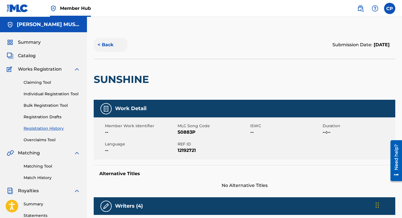
click at [104, 45] on button "< Back" at bounding box center [111, 45] width 34 height 14
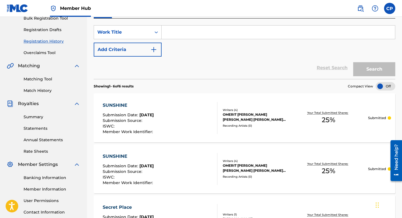
scroll to position [88, 0]
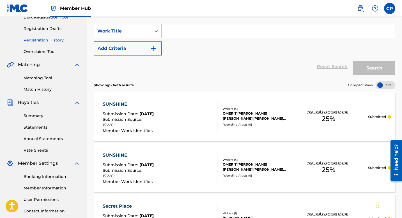
click at [169, 108] on div "SUNSHINE Submission Date : [DATE] Submission Source : ISWC : Member Work Identi…" at bounding box center [160, 117] width 115 height 32
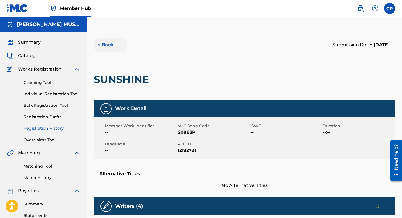
click at [106, 46] on button "< Back" at bounding box center [111, 45] width 34 height 14
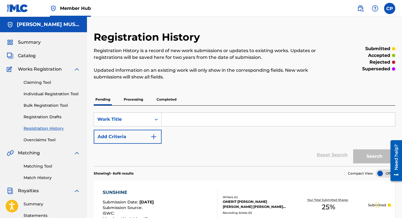
scroll to position [88, 0]
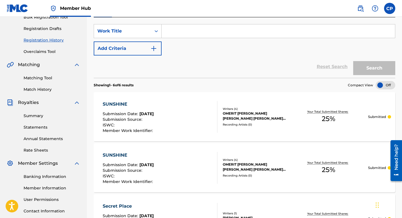
click at [382, 117] on p "Submitted" at bounding box center [377, 116] width 18 height 5
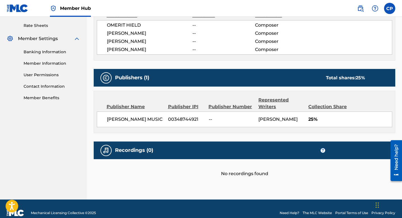
scroll to position [221, 0]
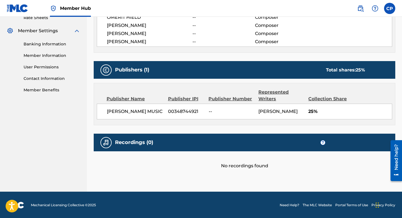
click at [339, 71] on div "Total shares: 25 %" at bounding box center [345, 70] width 39 height 7
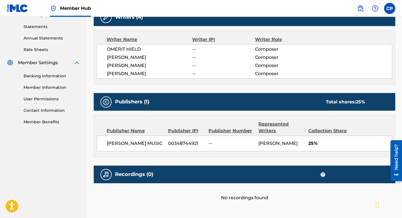
scroll to position [187, 0]
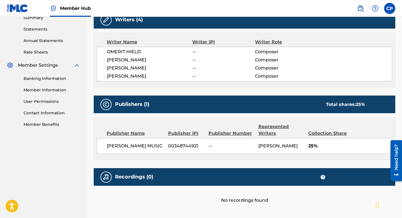
click at [282, 146] on span "[PERSON_NAME]" at bounding box center [277, 145] width 39 height 5
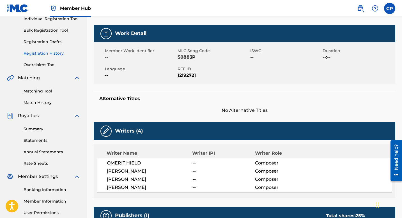
scroll to position [72, 0]
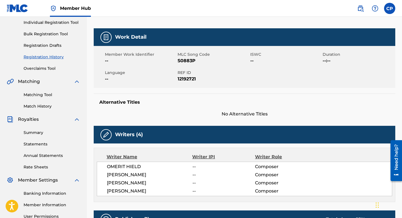
click at [53, 58] on link "Registration History" at bounding box center [52, 57] width 57 height 6
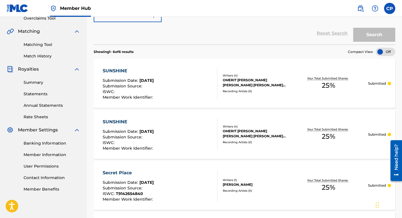
scroll to position [122, 0]
click at [181, 97] on div "SUNSHINE Submission Date : [DATE] Submission Source : ISWC : Member Work Identi…" at bounding box center [160, 83] width 115 height 32
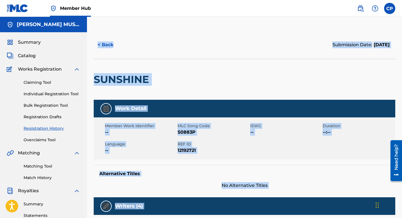
click at [181, 97] on div "< Back Submission Date: [DATE] SUNSHINE Work Detail Member Work Identifier -- M…" at bounding box center [244, 222] width 315 height 382
click at [111, 44] on button "< Back" at bounding box center [111, 45] width 34 height 14
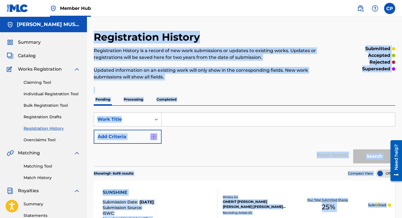
scroll to position [122, 0]
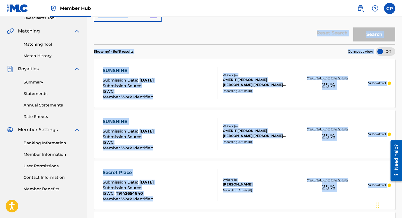
click at [108, 39] on div "Reset Search Search" at bounding box center [245, 33] width 302 height 22
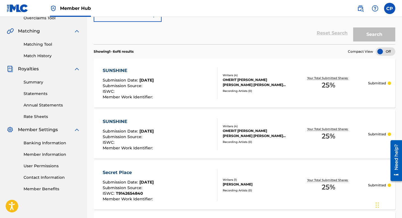
click at [108, 39] on div "Reset Search Search" at bounding box center [245, 33] width 302 height 22
click at [221, 80] on div "Writers ( 4 ) [PERSON_NAME] [PERSON_NAME] [PERSON_NAME] [PERSON_NAME] Recording…" at bounding box center [253, 83] width 72 height 20
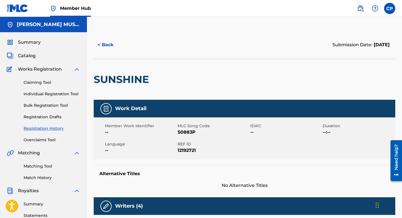
click at [108, 106] on img at bounding box center [106, 108] width 7 height 7
click at [55, 94] on link "Individual Registration Tool" at bounding box center [52, 94] width 57 height 6
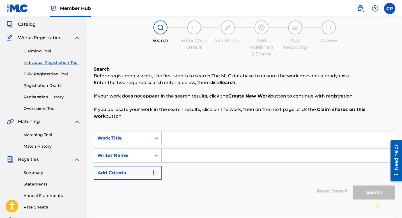
scroll to position [32, 0]
click at [42, 51] on link "Claiming Tool" at bounding box center [52, 51] width 57 height 6
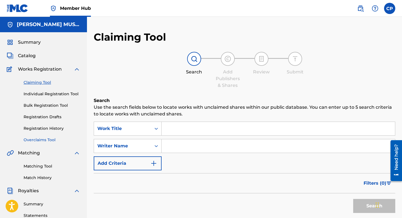
click at [52, 140] on link "Overclaims Tool" at bounding box center [52, 140] width 57 height 6
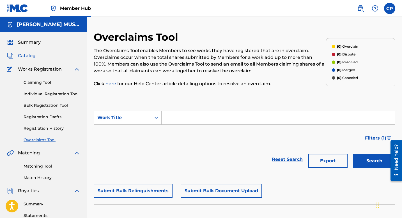
click at [28, 58] on span "Catalog" at bounding box center [27, 55] width 18 height 7
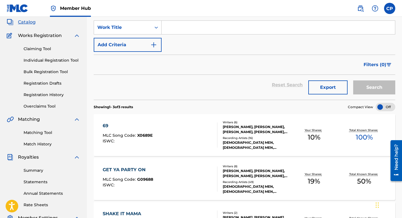
scroll to position [33, 0]
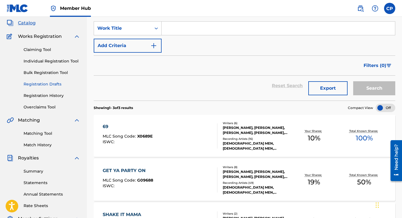
click at [45, 84] on link "Registration Drafts" at bounding box center [52, 84] width 57 height 6
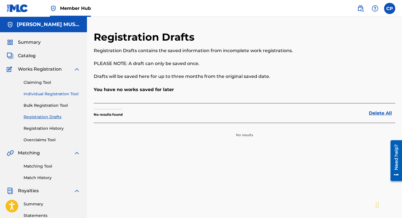
click at [63, 93] on link "Individual Registration Tool" at bounding box center [52, 94] width 57 height 6
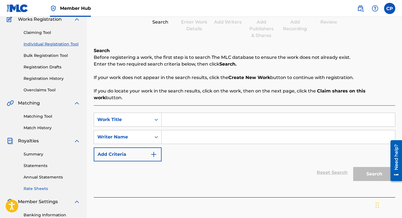
scroll to position [45, 0]
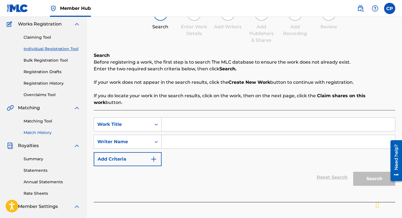
click at [42, 130] on link "Match History" at bounding box center [52, 133] width 57 height 6
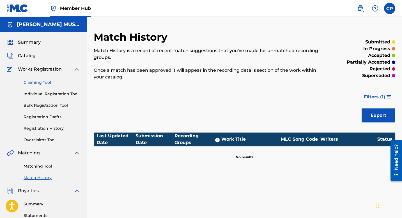
click at [47, 81] on link "Claiming Tool" at bounding box center [52, 83] width 57 height 6
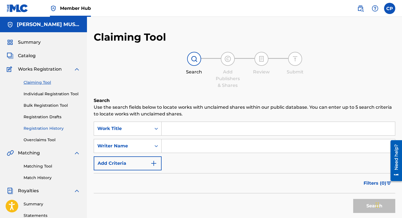
click at [52, 129] on link "Registration History" at bounding box center [52, 129] width 57 height 6
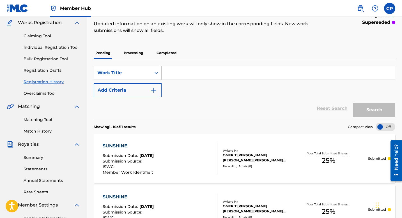
scroll to position [45, 0]
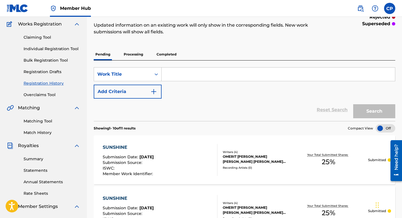
click at [145, 145] on div "SUNSHINE" at bounding box center [129, 147] width 52 height 7
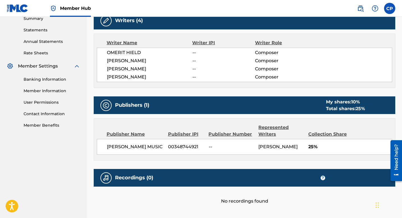
scroll to position [221, 0]
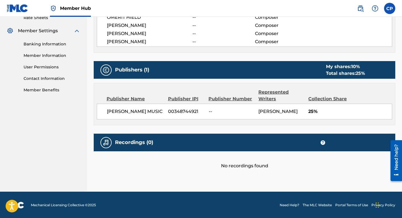
click at [312, 111] on span "25%" at bounding box center [350, 111] width 84 height 7
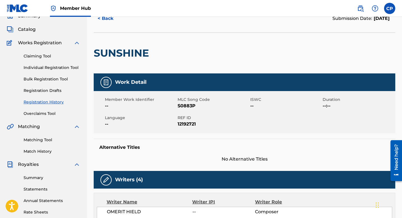
scroll to position [0, 0]
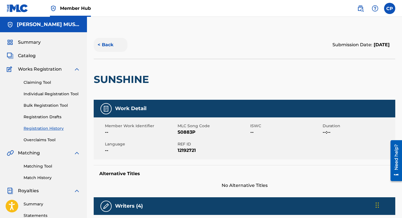
click at [104, 44] on button "< Back" at bounding box center [111, 45] width 34 height 14
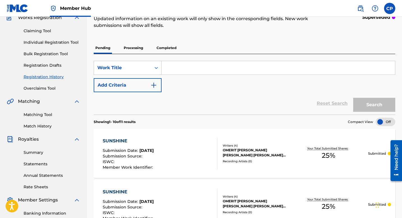
scroll to position [55, 0]
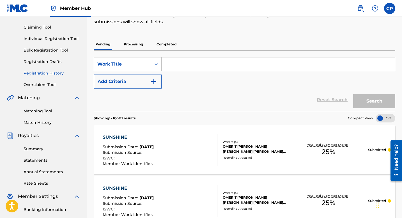
click at [58, 74] on link "Registration History" at bounding box center [52, 73] width 57 height 6
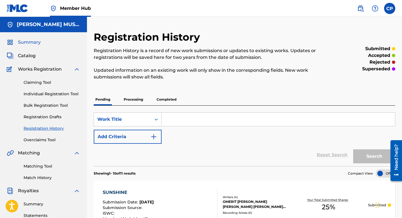
click at [32, 42] on span "Summary" at bounding box center [29, 42] width 23 height 7
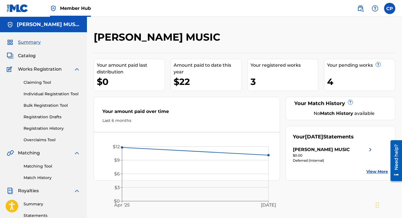
click at [31, 69] on span "Works Registration" at bounding box center [40, 69] width 44 height 7
click at [51, 94] on link "Individual Registration Tool" at bounding box center [52, 94] width 57 height 6
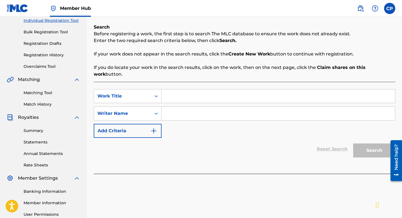
scroll to position [66, 0]
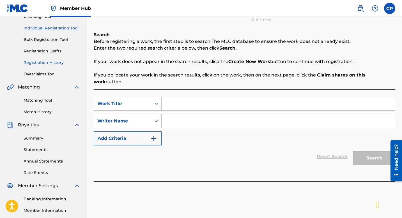
click at [54, 62] on link "Registration History" at bounding box center [52, 63] width 57 height 6
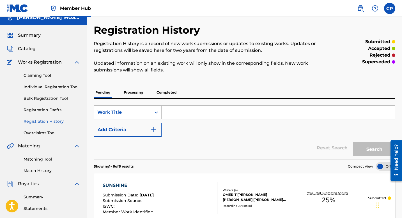
scroll to position [6, 0]
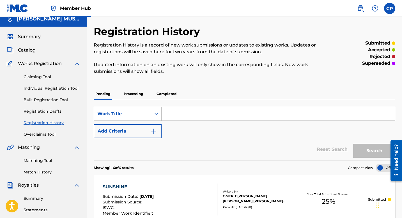
click at [137, 94] on p "Processing" at bounding box center [133, 94] width 23 height 12
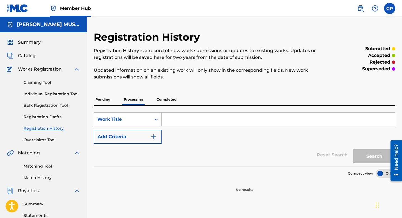
click at [172, 97] on p "Completed" at bounding box center [166, 100] width 23 height 12
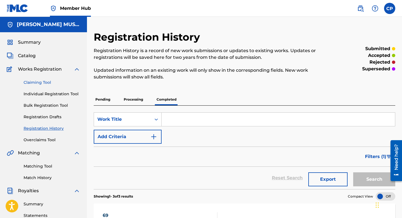
click at [43, 82] on link "Claiming Tool" at bounding box center [52, 83] width 57 height 6
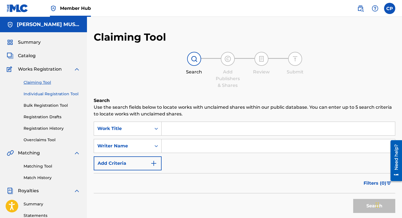
click at [65, 93] on link "Individual Registration Tool" at bounding box center [52, 94] width 57 height 6
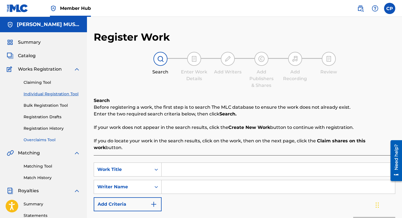
click at [41, 139] on link "Overclaims Tool" at bounding box center [52, 140] width 57 height 6
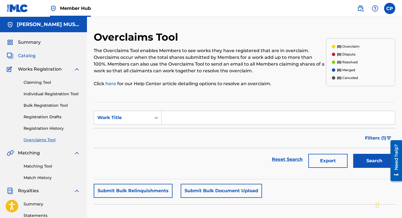
click at [29, 55] on span "Catalog" at bounding box center [27, 55] width 18 height 7
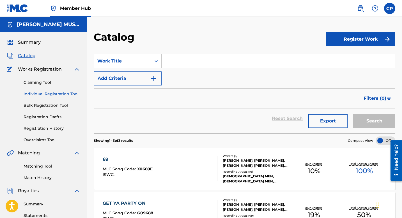
click at [66, 93] on link "Individual Registration Tool" at bounding box center [52, 94] width 57 height 6
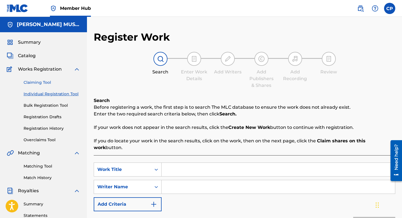
click at [45, 84] on link "Claiming Tool" at bounding box center [52, 83] width 57 height 6
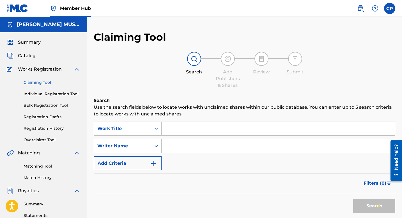
click at [45, 84] on link "Claiming Tool" at bounding box center [52, 83] width 57 height 6
click at [52, 127] on link "Registration History" at bounding box center [52, 129] width 57 height 6
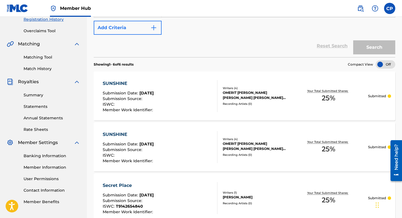
scroll to position [109, 0]
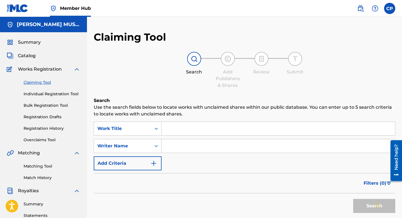
click at [39, 84] on link "Claiming Tool" at bounding box center [52, 83] width 57 height 6
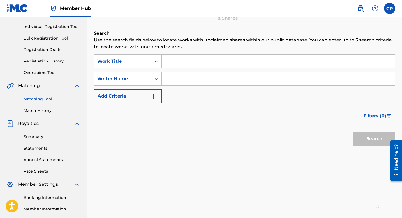
scroll to position [66, 0]
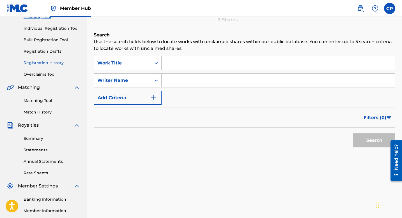
click at [56, 61] on link "Registration History" at bounding box center [52, 63] width 57 height 6
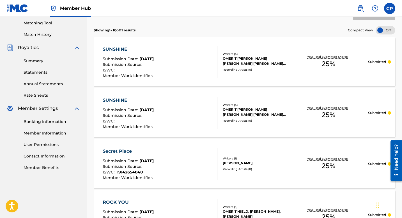
scroll to position [144, 0]
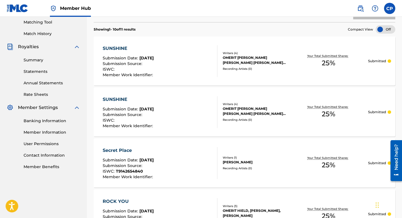
click at [388, 28] on div at bounding box center [386, 29] width 20 height 8
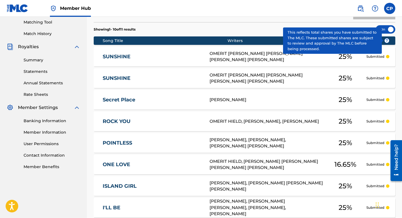
click at [387, 41] on span "?" at bounding box center [387, 40] width 4 height 4
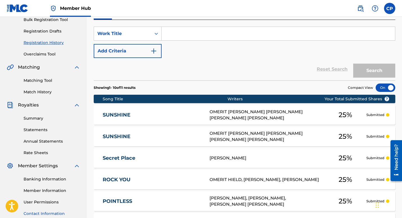
scroll to position [86, 0]
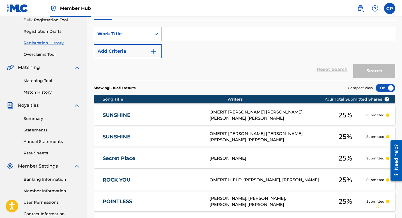
click at [382, 86] on div at bounding box center [386, 88] width 20 height 8
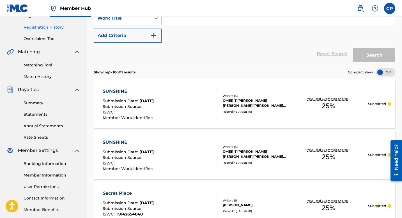
scroll to position [100, 0]
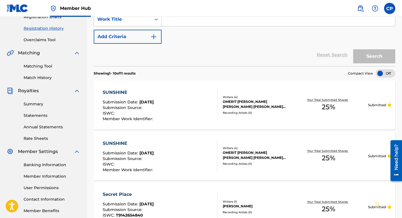
click at [389, 73] on div at bounding box center [386, 73] width 20 height 8
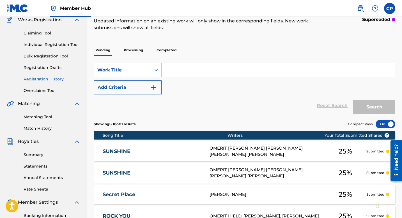
scroll to position [0, 0]
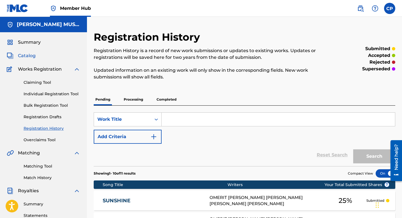
click at [26, 56] on span "Catalog" at bounding box center [27, 55] width 18 height 7
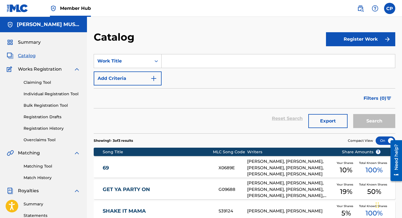
click at [32, 56] on span "Catalog" at bounding box center [27, 55] width 18 height 7
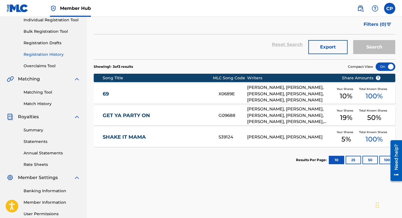
scroll to position [75, 0]
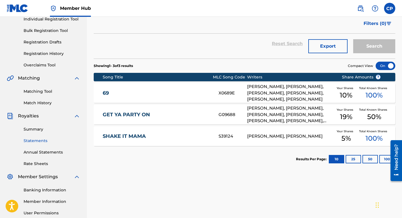
click at [43, 140] on link "Statements" at bounding box center [52, 141] width 57 height 6
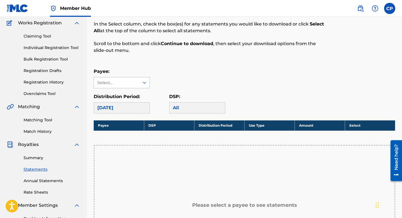
scroll to position [42, 0]
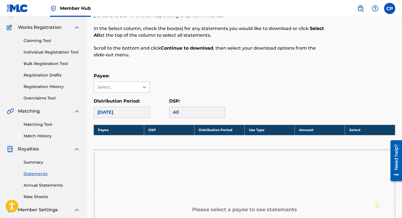
click at [178, 111] on div "All" at bounding box center [197, 112] width 56 height 11
click at [144, 86] on icon at bounding box center [145, 87] width 6 height 6
click at [135, 100] on div "[PERSON_NAME] MUSIC" at bounding box center [122, 103] width 56 height 21
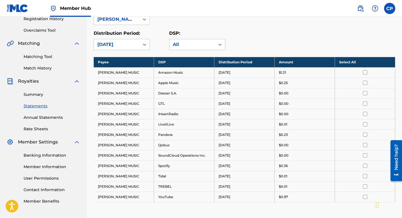
scroll to position [112, 0]
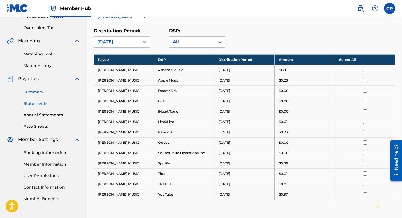
click at [36, 92] on link "Summary" at bounding box center [52, 92] width 57 height 6
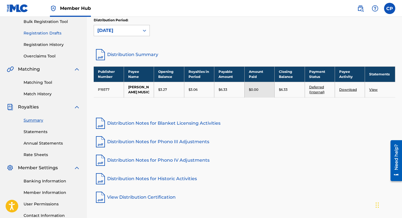
scroll to position [85, 0]
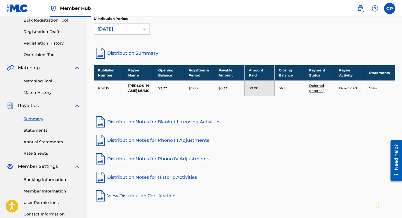
click at [373, 93] on td "View" at bounding box center [380, 88] width 30 height 15
click at [373, 90] on link "View" at bounding box center [373, 88] width 8 height 4
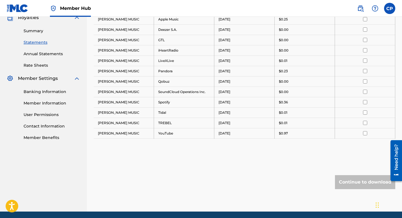
scroll to position [194, 0]
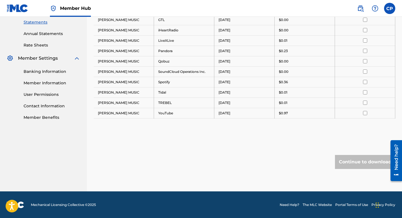
click at [356, 159] on div "Continue to download" at bounding box center [365, 162] width 60 height 14
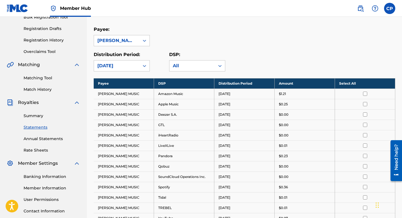
scroll to position [89, 0]
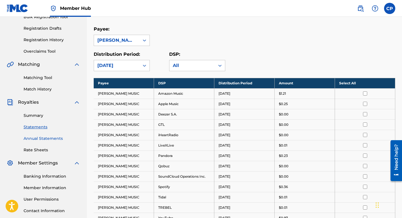
click at [51, 137] on link "Annual Statements" at bounding box center [52, 139] width 57 height 6
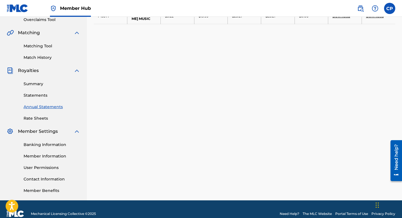
scroll to position [130, 0]
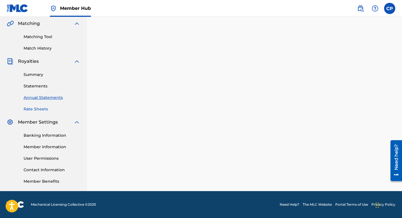
click at [38, 109] on link "Rate Sheets" at bounding box center [52, 109] width 57 height 6
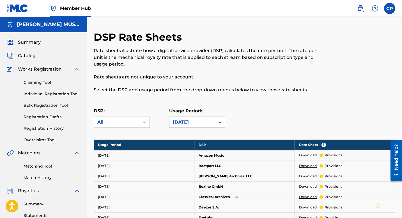
click at [219, 122] on icon at bounding box center [219, 122] width 3 height 2
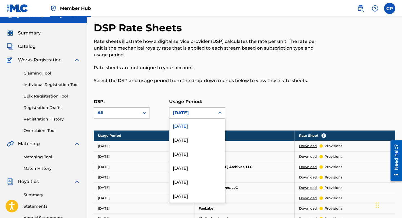
scroll to position [13, 0]
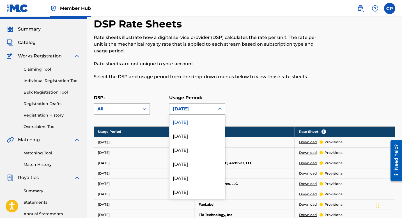
click at [145, 108] on icon at bounding box center [145, 109] width 6 height 6
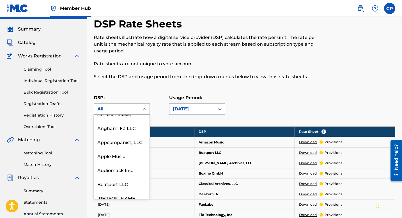
scroll to position [0, 0]
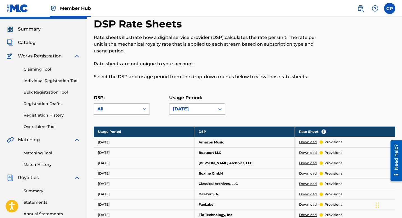
click at [251, 96] on div "DSP: All Usage Period: [DATE]" at bounding box center [245, 107] width 302 height 25
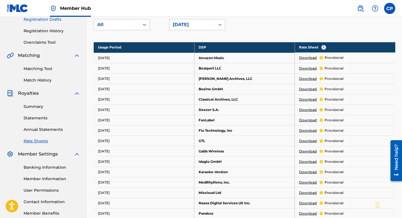
scroll to position [98, 0]
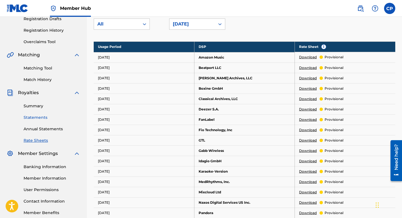
click at [43, 118] on link "Statements" at bounding box center [52, 118] width 57 height 6
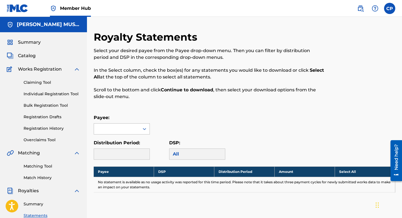
click at [145, 129] on icon at bounding box center [145, 129] width 6 height 6
click at [133, 143] on div "[PERSON_NAME] MUSIC" at bounding box center [122, 145] width 56 height 21
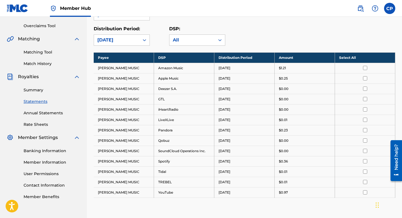
scroll to position [116, 0]
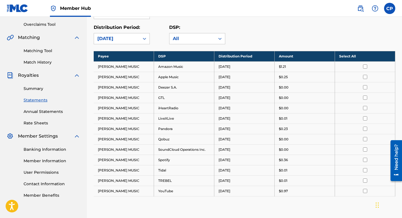
click at [365, 66] on input "checkbox" at bounding box center [365, 67] width 4 height 4
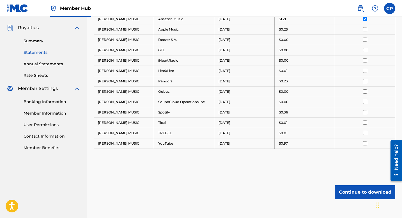
scroll to position [164, 0]
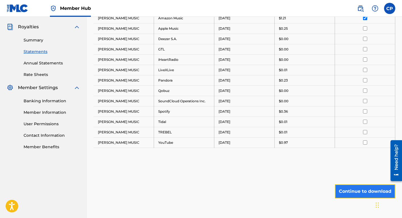
click at [354, 191] on button "Continue to download" at bounding box center [365, 192] width 60 height 14
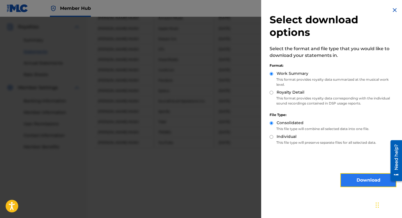
click at [361, 179] on button "Download" at bounding box center [368, 180] width 56 height 14
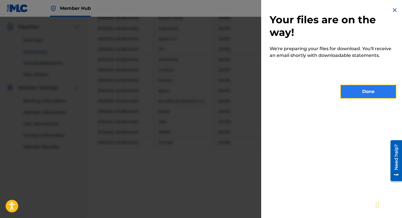
click at [367, 89] on button "Done" at bounding box center [368, 92] width 56 height 14
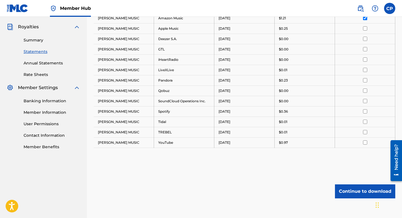
click at [365, 18] on input "checkbox" at bounding box center [365, 18] width 4 height 4
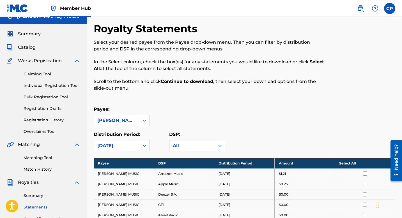
scroll to position [0, 0]
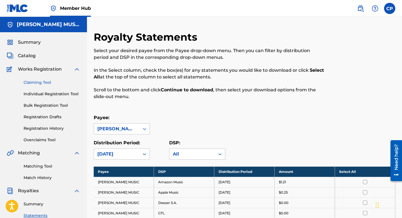
click at [45, 82] on link "Claiming Tool" at bounding box center [52, 83] width 57 height 6
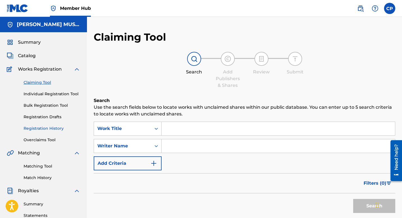
click at [49, 128] on link "Registration History" at bounding box center [52, 129] width 57 height 6
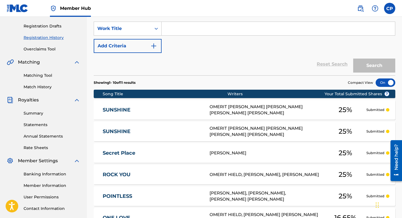
scroll to position [91, 0]
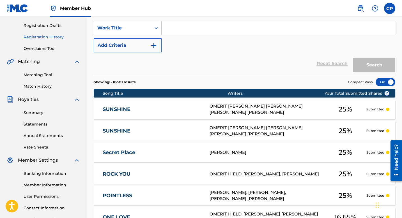
click at [124, 109] on link "SUNSHINE" at bounding box center [152, 109] width 99 height 6
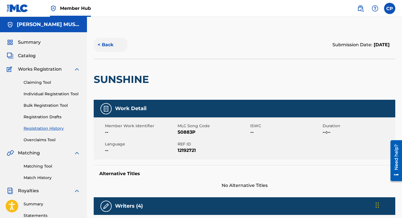
click at [105, 44] on button "< Back" at bounding box center [111, 45] width 34 height 14
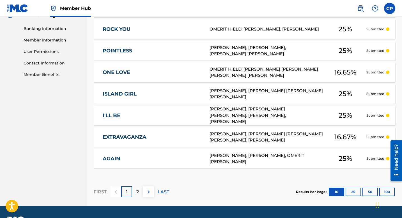
scroll to position [252, 0]
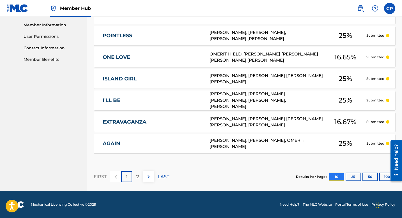
click at [338, 177] on button "10" at bounding box center [336, 177] width 15 height 8
click at [353, 176] on button "25" at bounding box center [353, 177] width 15 height 8
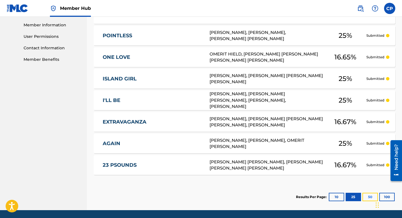
click at [371, 199] on button "50" at bounding box center [370, 197] width 15 height 8
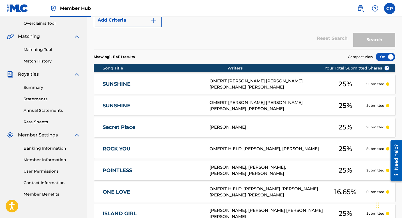
scroll to position [271, 0]
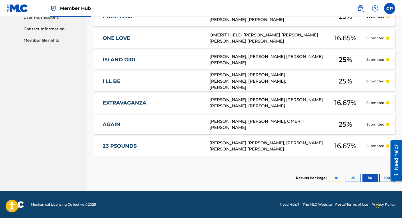
click at [336, 177] on button "10" at bounding box center [336, 178] width 15 height 8
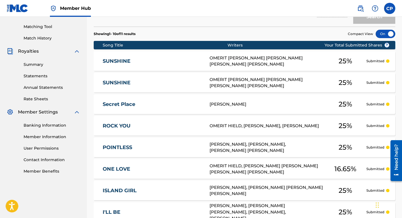
scroll to position [137, 0]
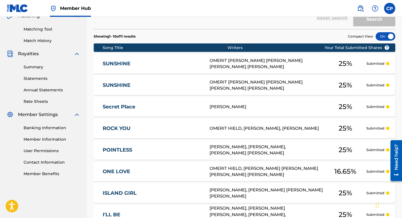
click at [194, 65] on link "SUNSHINE" at bounding box center [152, 64] width 99 height 6
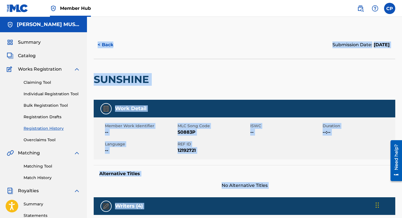
click at [194, 65] on div "< Back Submission Date: [DATE] SUNSHINE Work Detail Member Work Identifier -- M…" at bounding box center [244, 222] width 315 height 382
click at [194, 65] on div at bounding box center [186, 79] width 69 height 41
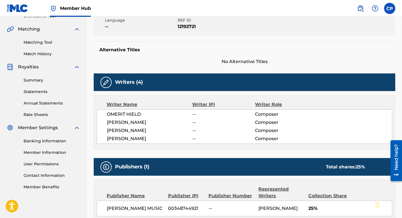
scroll to position [121, 0]
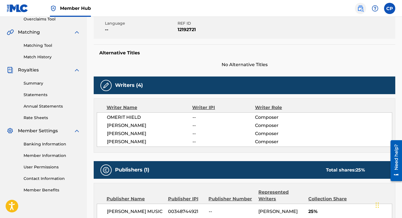
click at [361, 7] on img at bounding box center [360, 8] width 7 height 7
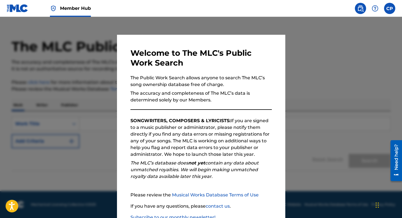
scroll to position [6, 0]
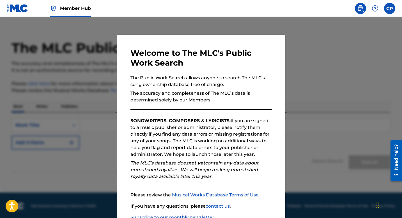
click at [352, 30] on div at bounding box center [201, 126] width 402 height 218
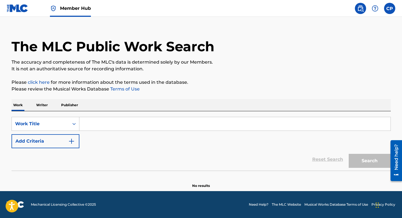
scroll to position [0, 0]
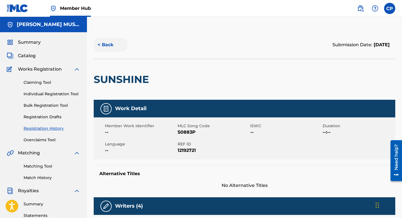
click at [105, 45] on button "< Back" at bounding box center [111, 45] width 34 height 14
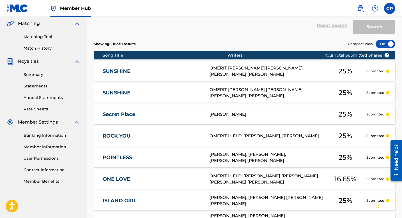
click at [384, 44] on div at bounding box center [386, 44] width 20 height 8
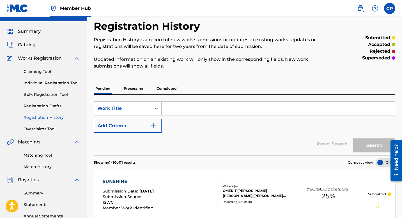
scroll to position [0, 0]
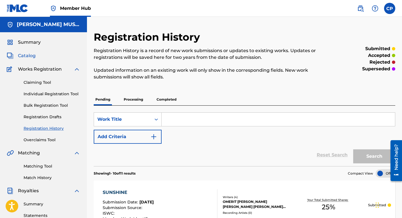
click at [26, 55] on span "Catalog" at bounding box center [27, 55] width 18 height 7
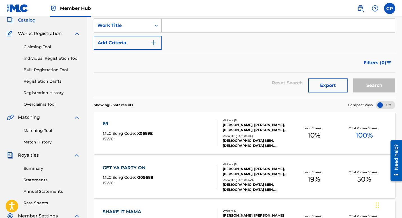
scroll to position [130, 0]
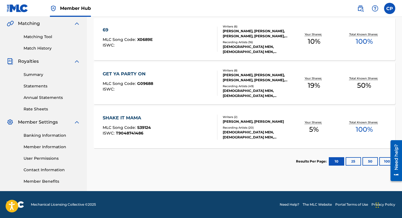
click at [400, 9] on nav "Member Hub CP CP [PERSON_NAME] [EMAIL_ADDRESS][DOMAIN_NAME] Notification Prefer…" at bounding box center [201, 8] width 402 height 17
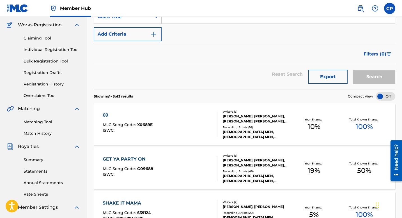
scroll to position [0, 0]
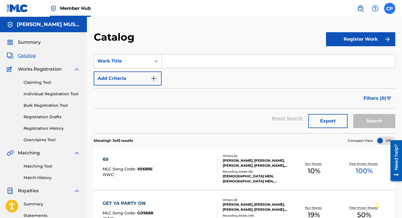
click at [392, 7] on label at bounding box center [389, 8] width 11 height 11
click at [390, 8] on input "CP [PERSON_NAME] [EMAIL_ADDRESS][DOMAIN_NAME] Notification Preferences Profile …" at bounding box center [390, 8] width 0 height 0
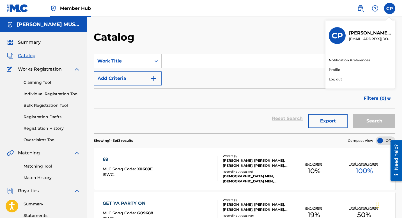
click at [340, 79] on p "Log out" at bounding box center [335, 79] width 13 height 5
click at [390, 8] on input "CP [PERSON_NAME] [EMAIL_ADDRESS][DOMAIN_NAME] Notification Preferences Profile …" at bounding box center [390, 8] width 0 height 0
